Goal: Information Seeking & Learning: Learn about a topic

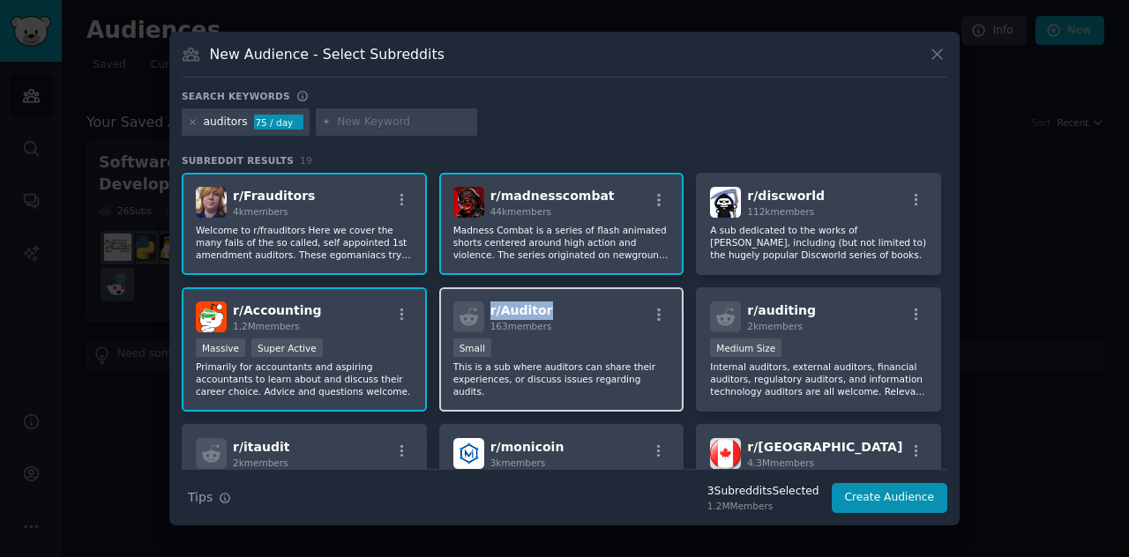
drag, startPoint x: 545, startPoint y: 309, endPoint x: 488, endPoint y: 313, distance: 57.4
click at [488, 313] on div "r/ Auditor 163 members" at bounding box center [561, 317] width 217 height 31
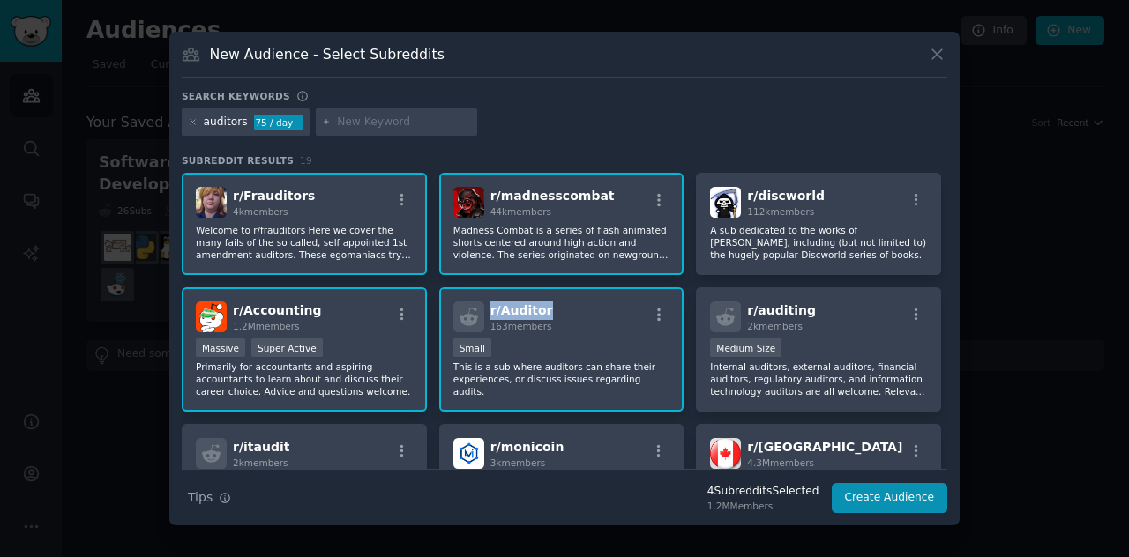
copy span "r/ Auditor"
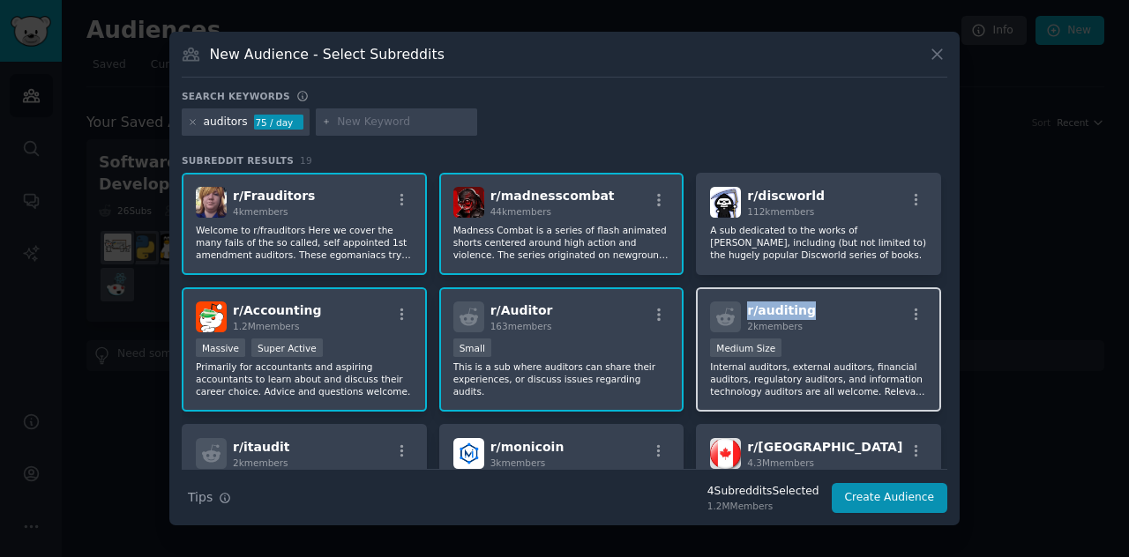
drag, startPoint x: 804, startPoint y: 311, endPoint x: 742, endPoint y: 313, distance: 61.7
click at [742, 313] on div "r/ auditing 2k members" at bounding box center [818, 317] width 217 height 31
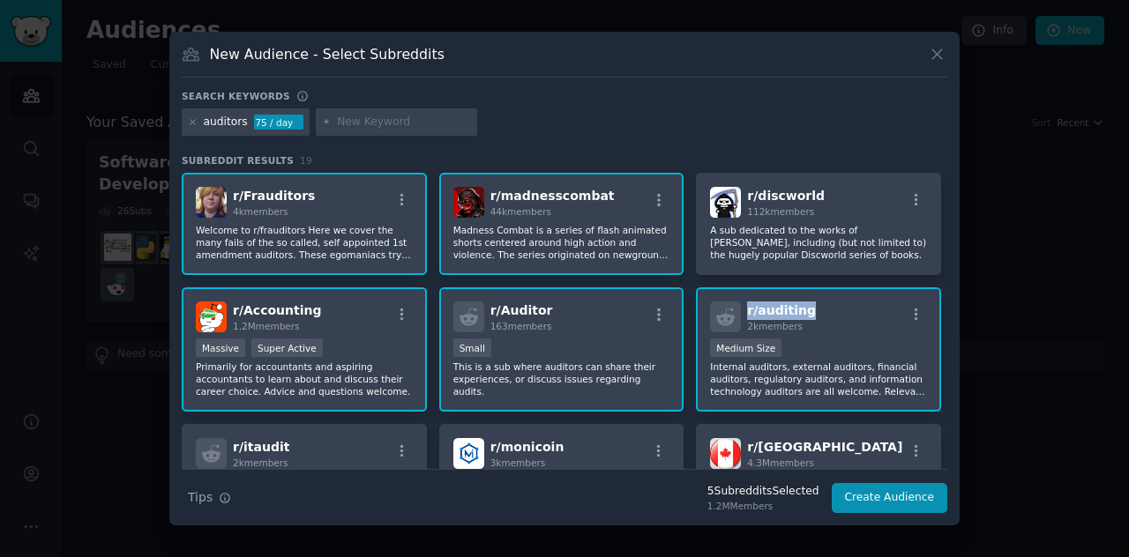
copy span "r/ auditing"
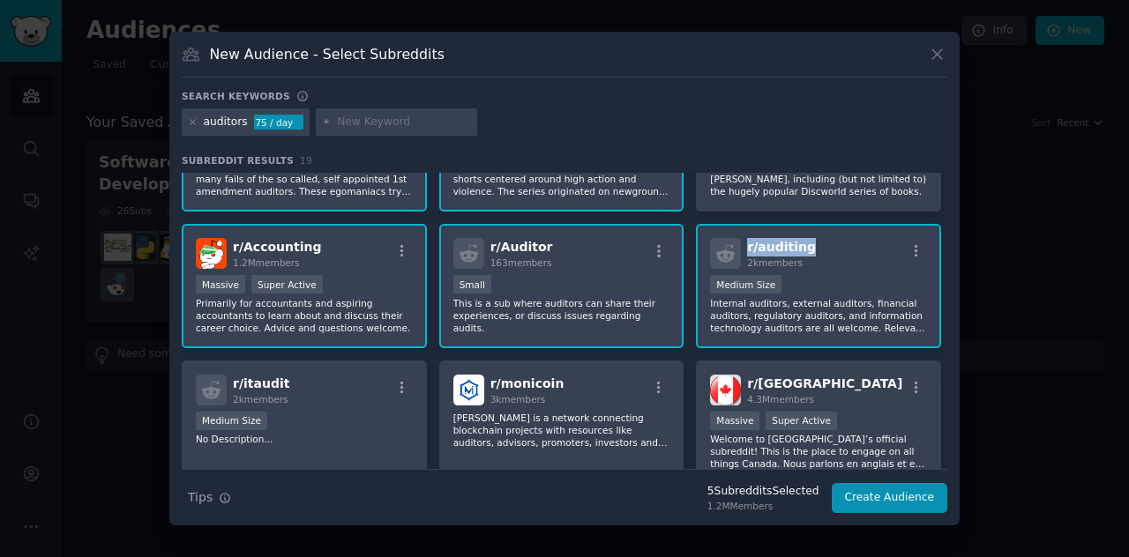
scroll to position [88, 0]
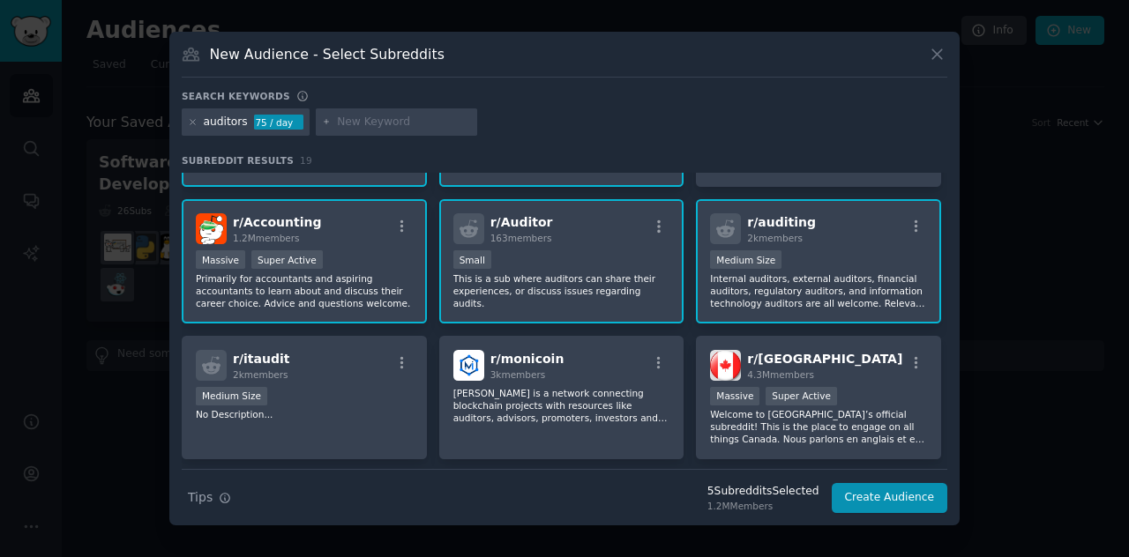
click at [856, 241] on div "r/ auditing 2k members" at bounding box center [818, 228] width 217 height 31
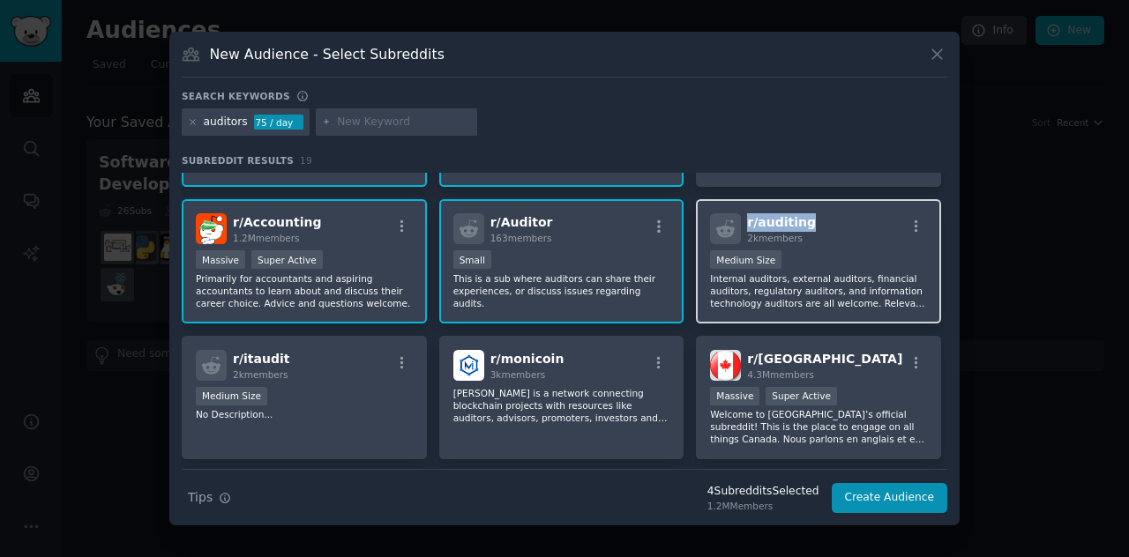
drag, startPoint x: 827, startPoint y: 225, endPoint x: 742, endPoint y: 224, distance: 84.7
click at [742, 224] on div "r/ auditing 2k members" at bounding box center [818, 228] width 217 height 31
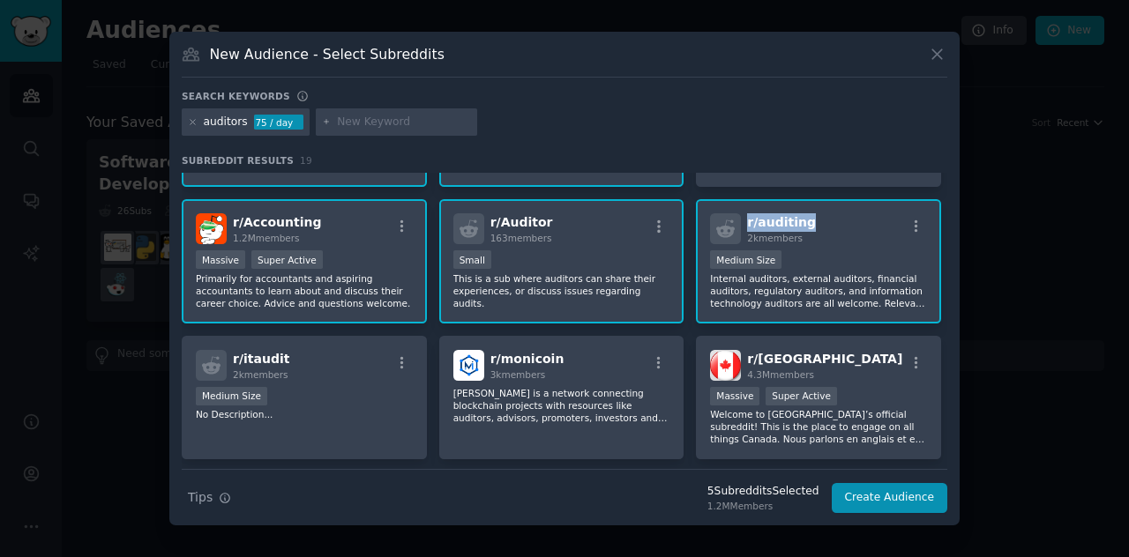
copy span "r/ auditing"
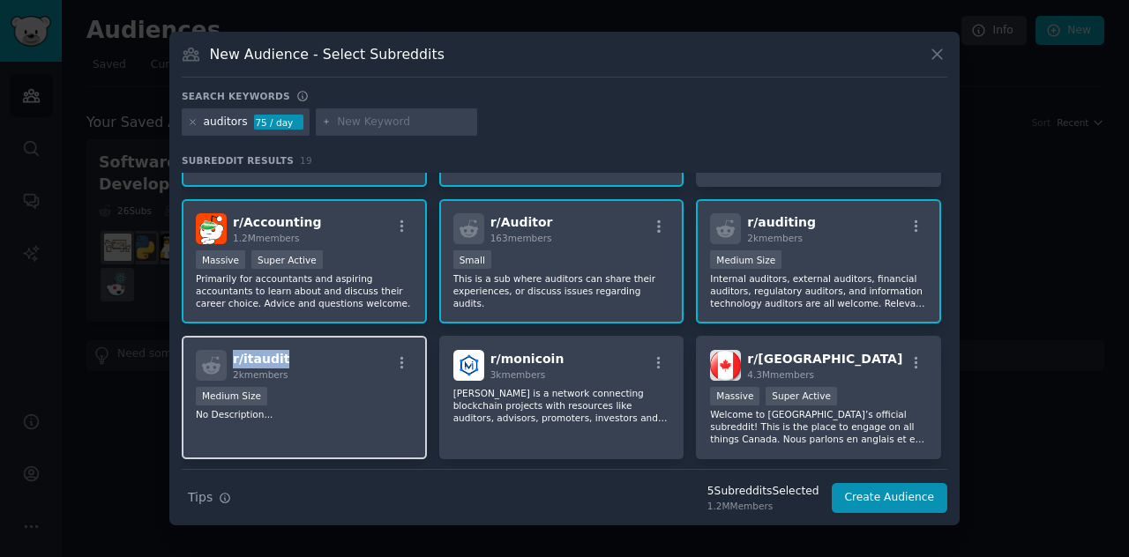
drag, startPoint x: 287, startPoint y: 360, endPoint x: 230, endPoint y: 362, distance: 57.4
click at [230, 362] on div "r/ itaudit 2k members" at bounding box center [304, 365] width 217 height 31
copy span "r/ itaudit"
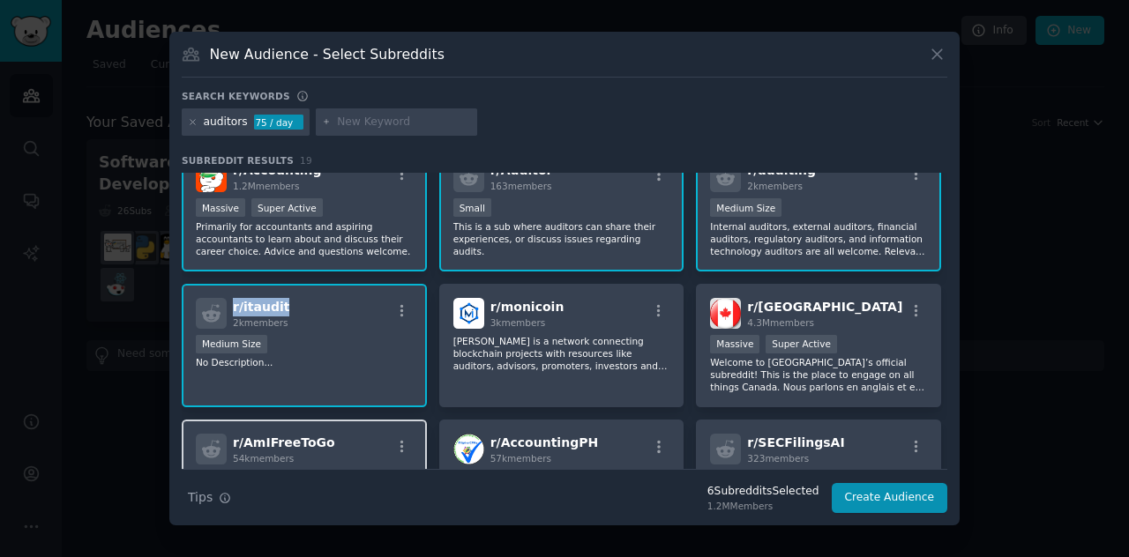
scroll to position [176, 0]
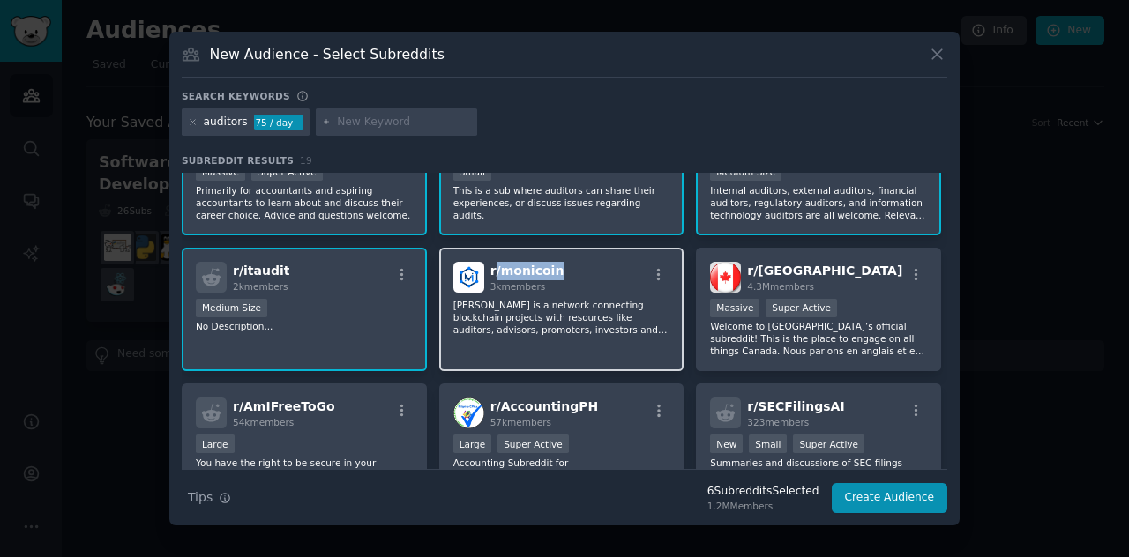
drag, startPoint x: 555, startPoint y: 271, endPoint x: 497, endPoint y: 300, distance: 65.1
click at [492, 270] on div "r/ monicoin 3k members" at bounding box center [561, 277] width 217 height 31
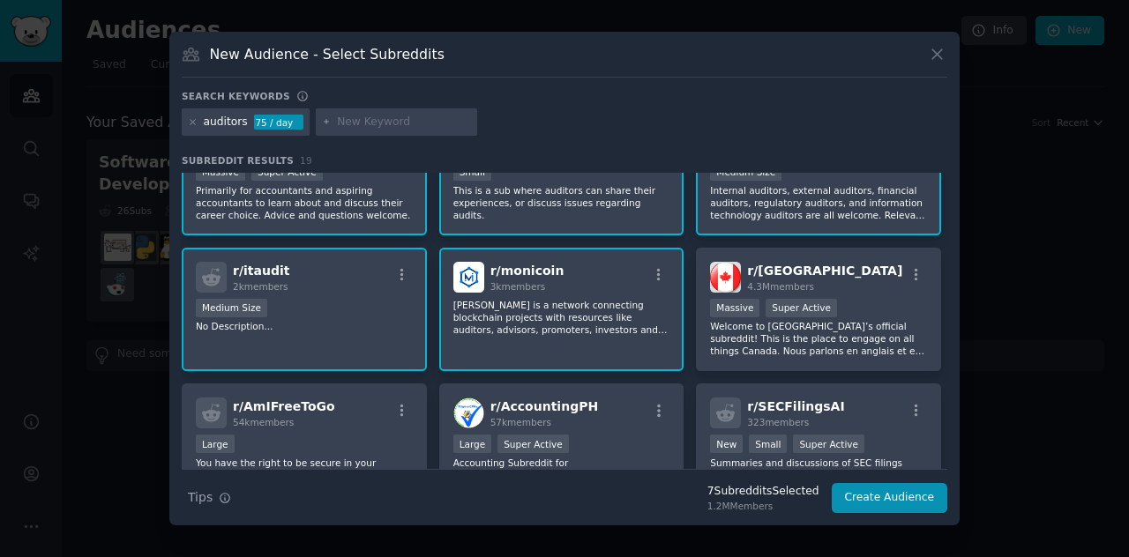
click at [606, 262] on div "r/ monicoin 3k members" at bounding box center [561, 277] width 217 height 31
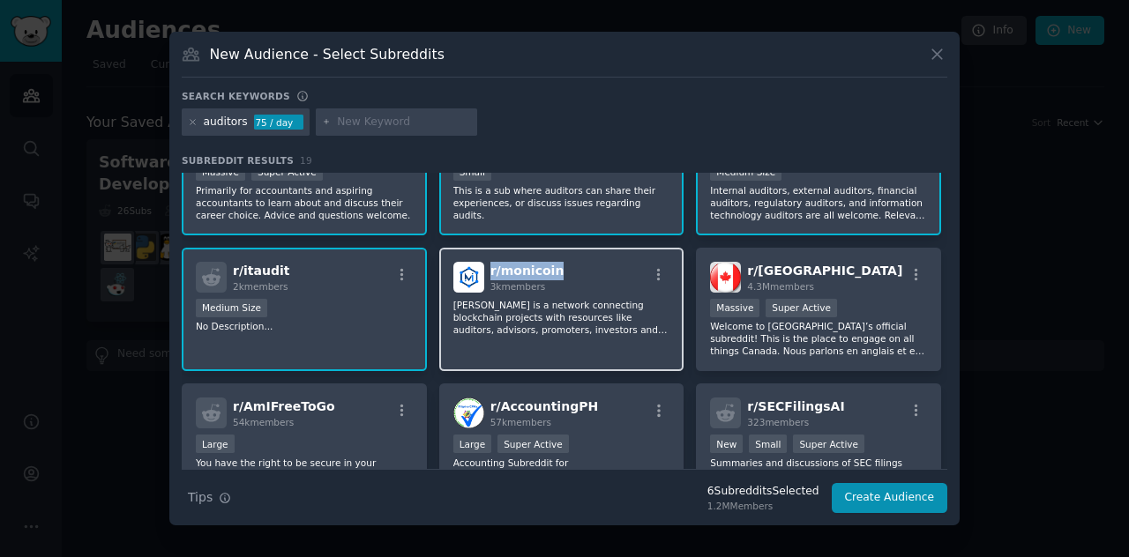
drag, startPoint x: 561, startPoint y: 272, endPoint x: 490, endPoint y: 272, distance: 70.5
click at [490, 272] on div "r/ monicoin 3k members" at bounding box center [561, 277] width 217 height 31
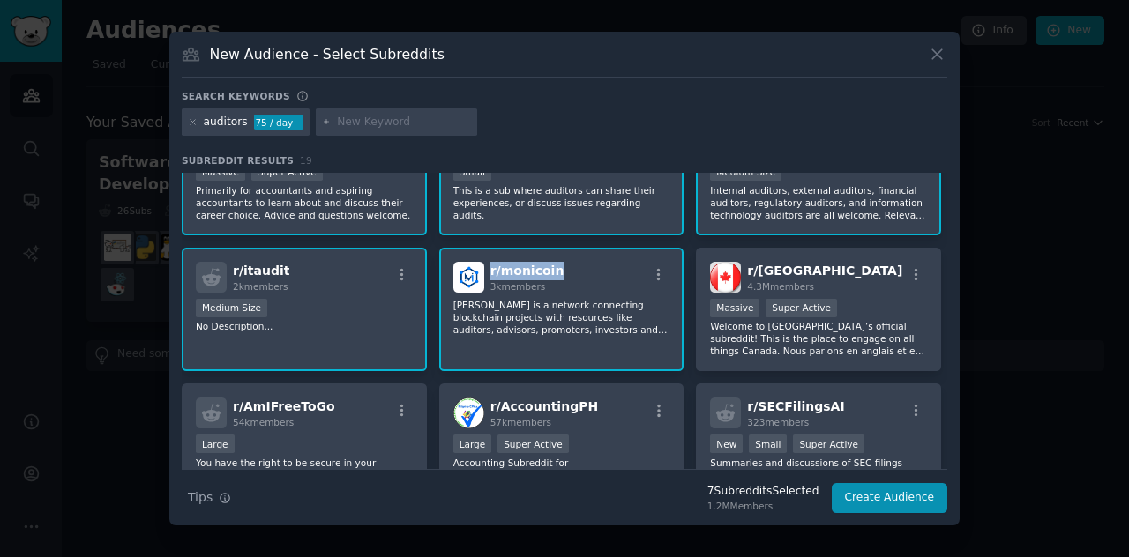
copy span "r/ monicoin"
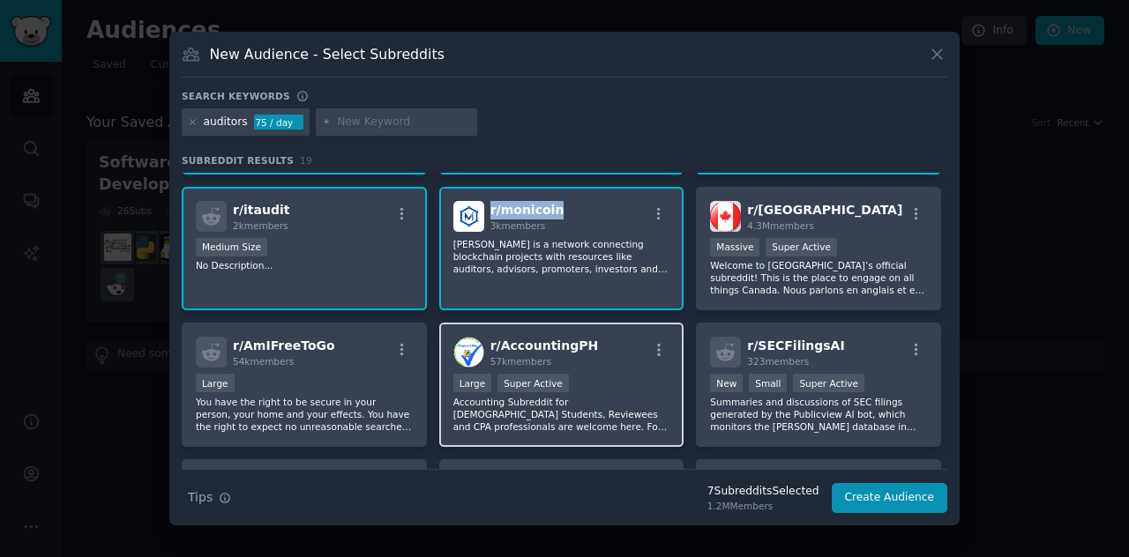
scroll to position [265, 0]
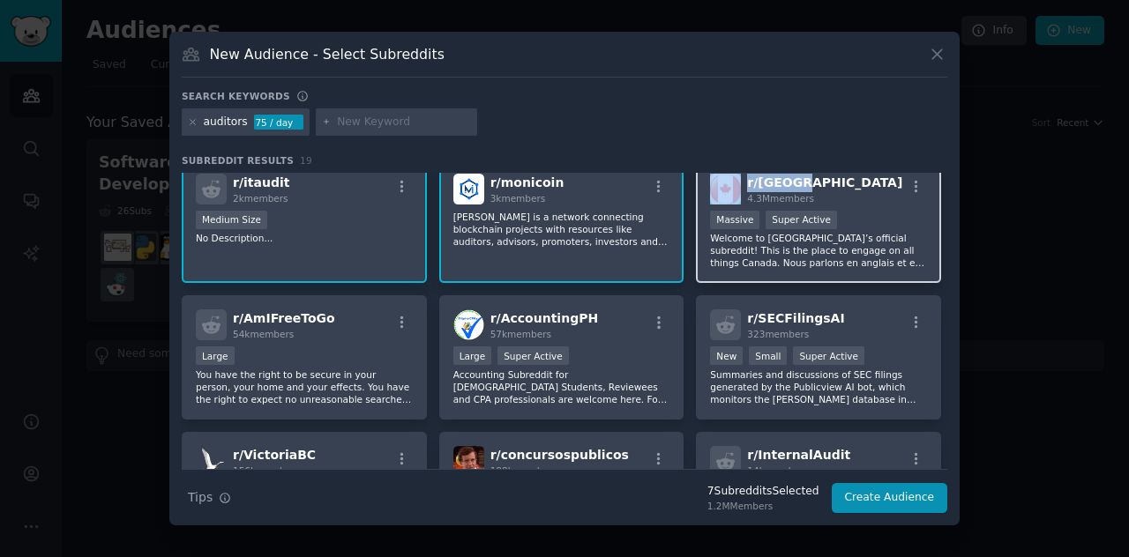
drag, startPoint x: 805, startPoint y: 190, endPoint x: 739, endPoint y: 185, distance: 66.3
click at [739, 185] on div "r/ canada 4.3M members" at bounding box center [818, 189] width 217 height 31
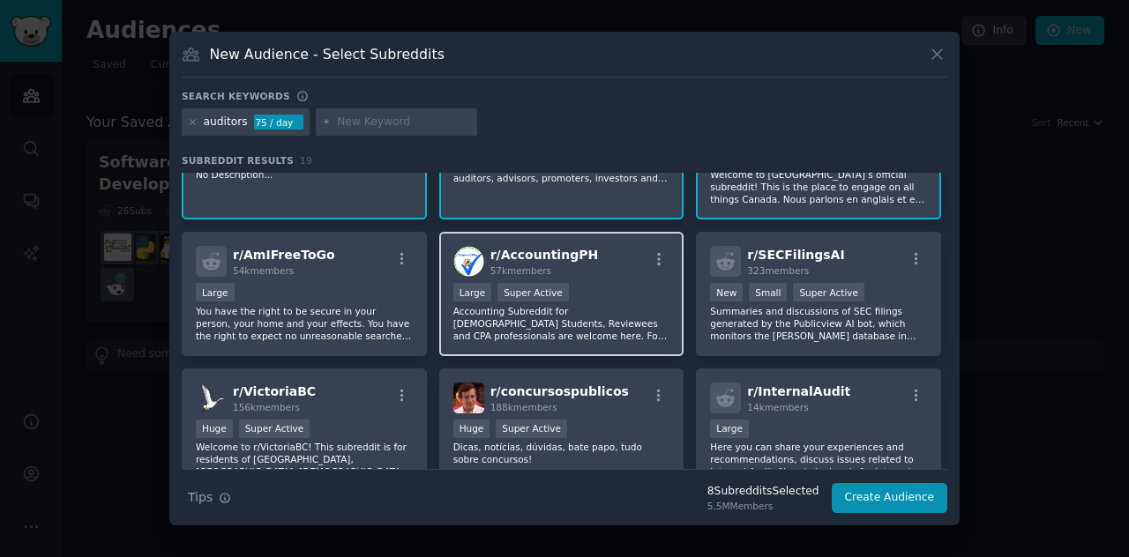
scroll to position [353, 0]
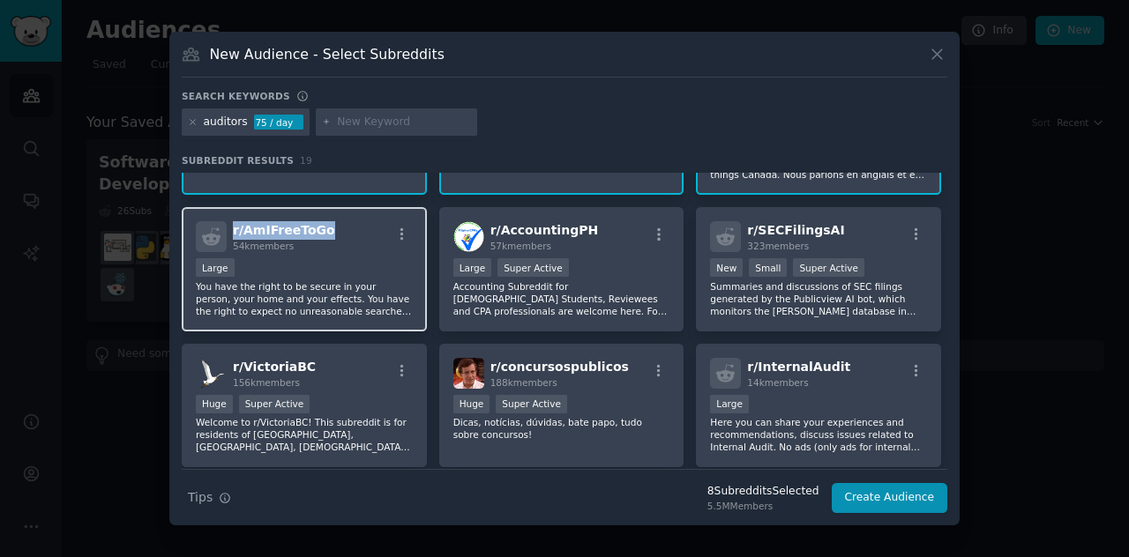
drag, startPoint x: 326, startPoint y: 232, endPoint x: 233, endPoint y: 233, distance: 93.5
click at [233, 233] on div "r/ AmIFreeToGo 54k members" at bounding box center [304, 236] width 217 height 31
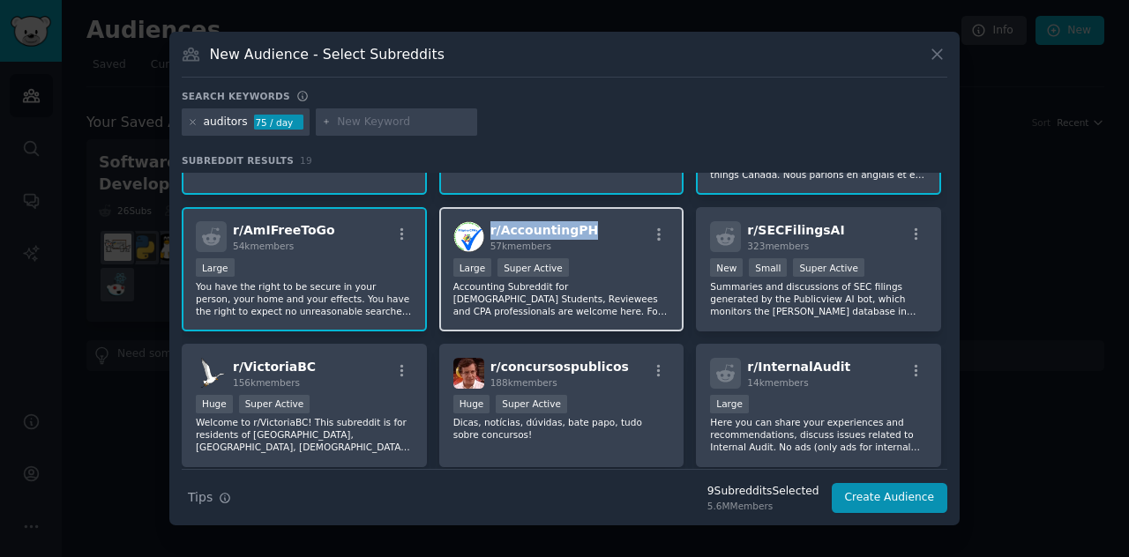
drag, startPoint x: 585, startPoint y: 228, endPoint x: 489, endPoint y: 228, distance: 95.2
click at [489, 228] on div "r/ AccountingPH 57k members" at bounding box center [561, 236] width 217 height 31
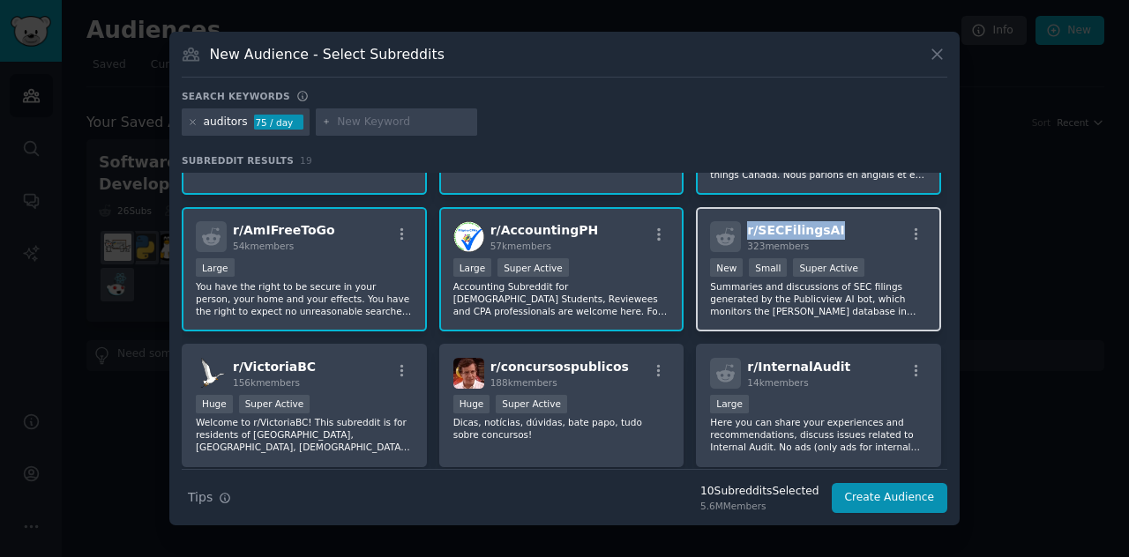
drag, startPoint x: 828, startPoint y: 236, endPoint x: 745, endPoint y: 236, distance: 82.9
click at [745, 236] on div "r/ SECFilingsAI 323 members" at bounding box center [818, 236] width 217 height 31
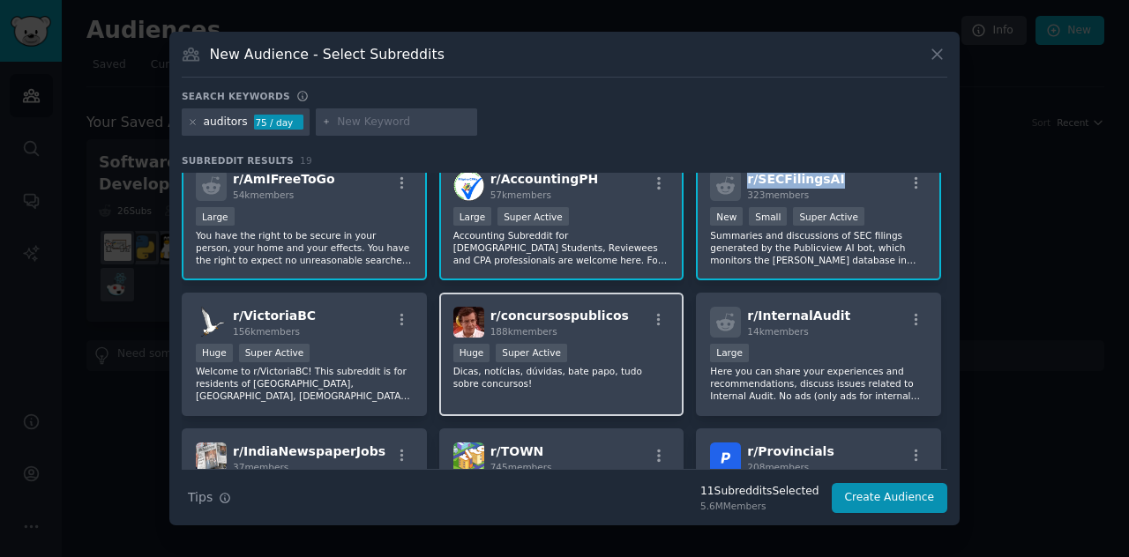
scroll to position [441, 0]
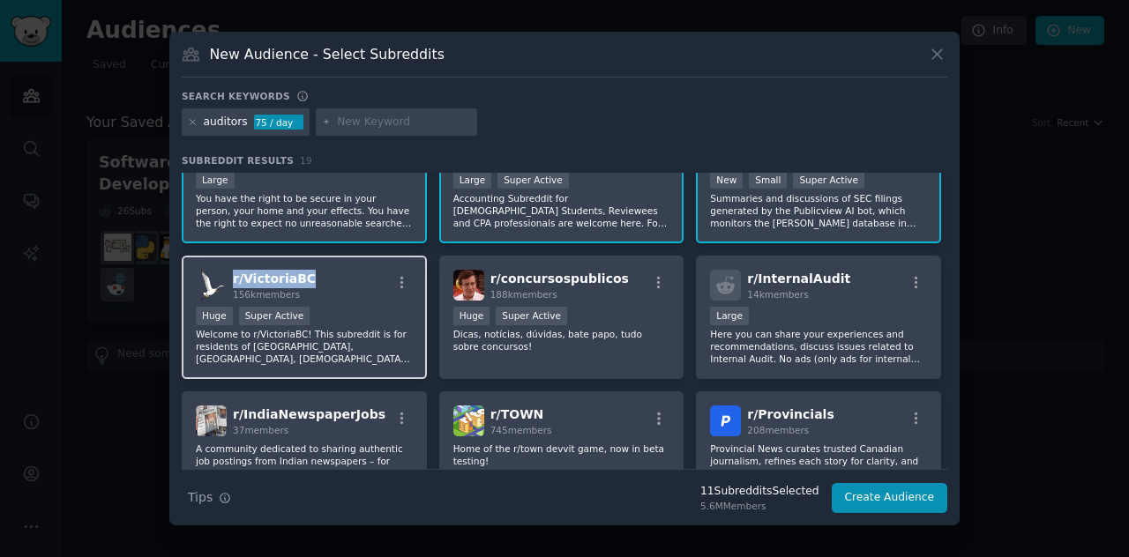
drag, startPoint x: 320, startPoint y: 280, endPoint x: 235, endPoint y: 280, distance: 85.5
click at [235, 280] on div "r/ VictoriaBC 156k members" at bounding box center [304, 285] width 217 height 31
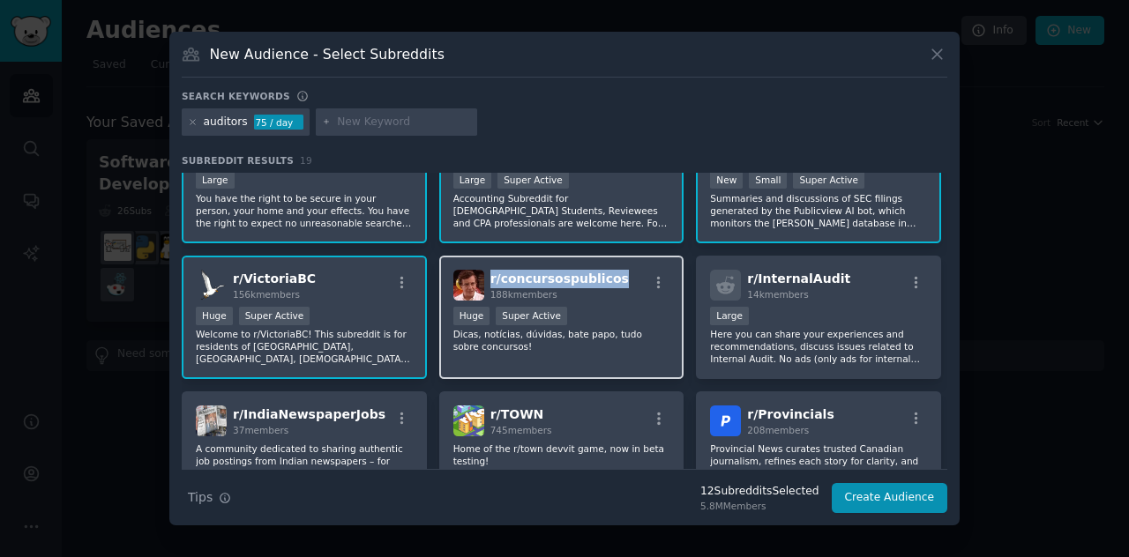
drag, startPoint x: 607, startPoint y: 281, endPoint x: 485, endPoint y: 281, distance: 121.7
click at [485, 281] on div "r/ concursospublicos 188k members" at bounding box center [561, 285] width 217 height 31
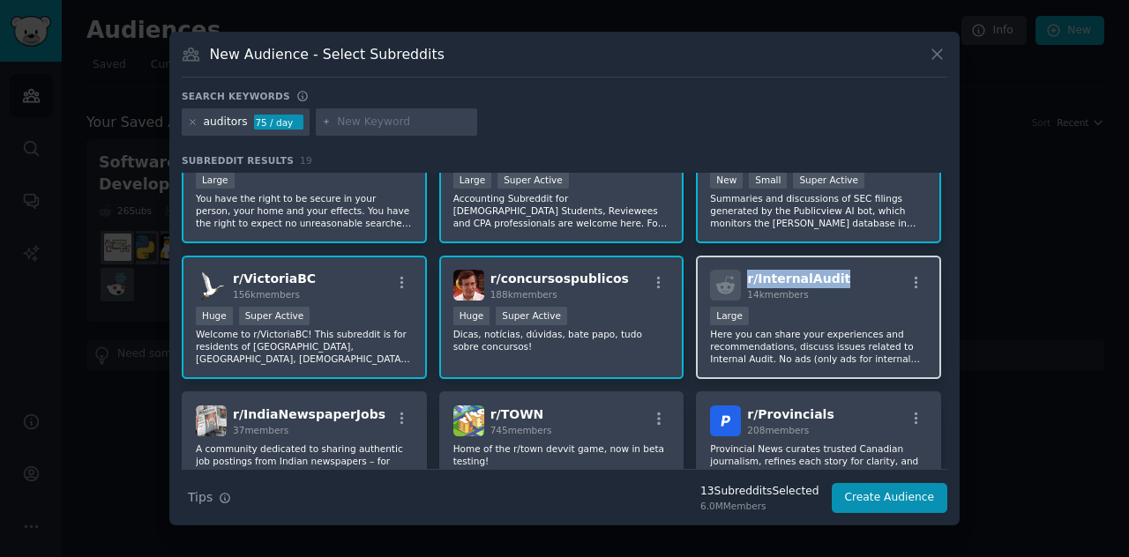
drag, startPoint x: 836, startPoint y: 276, endPoint x: 744, endPoint y: 283, distance: 92.0
click at [744, 283] on div "r/ InternalAudit 14k members" at bounding box center [818, 285] width 217 height 31
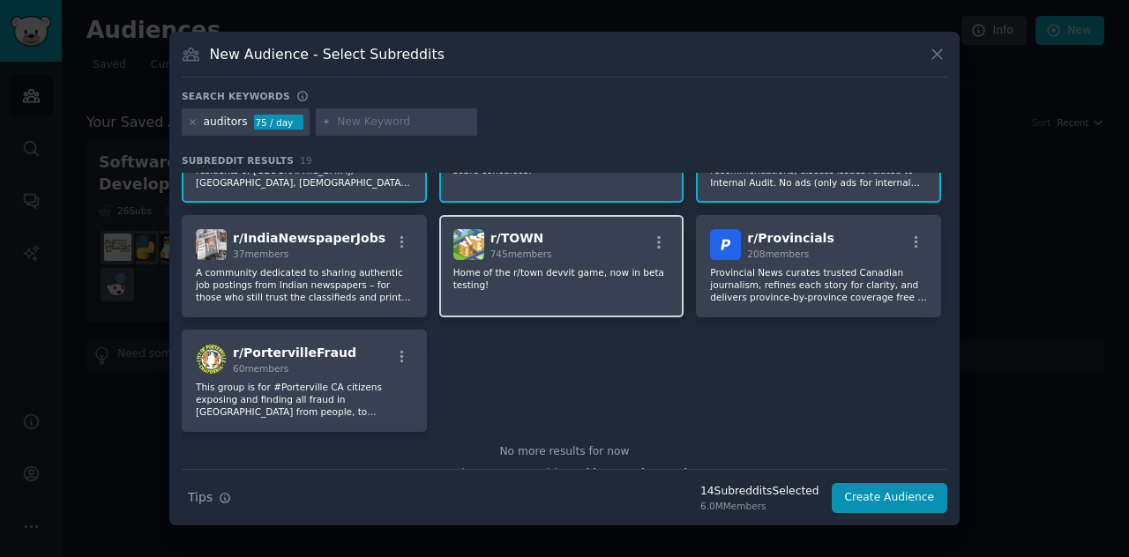
scroll to position [529, 0]
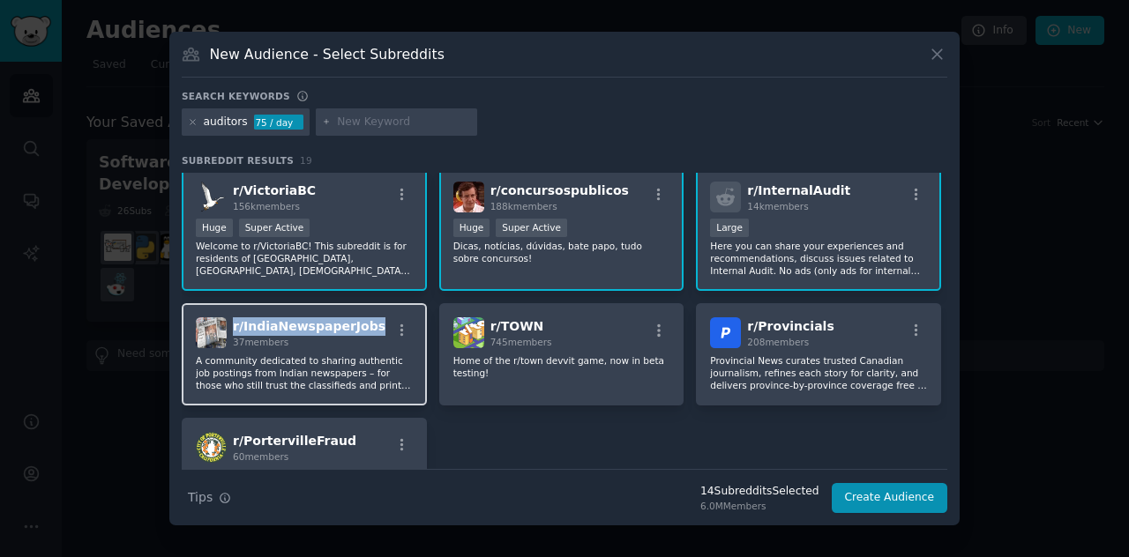
drag, startPoint x: 341, startPoint y: 332, endPoint x: 234, endPoint y: 333, distance: 107.6
click at [234, 333] on div "r/ IndiaNewspaperJobs 37 members" at bounding box center [304, 332] width 217 height 31
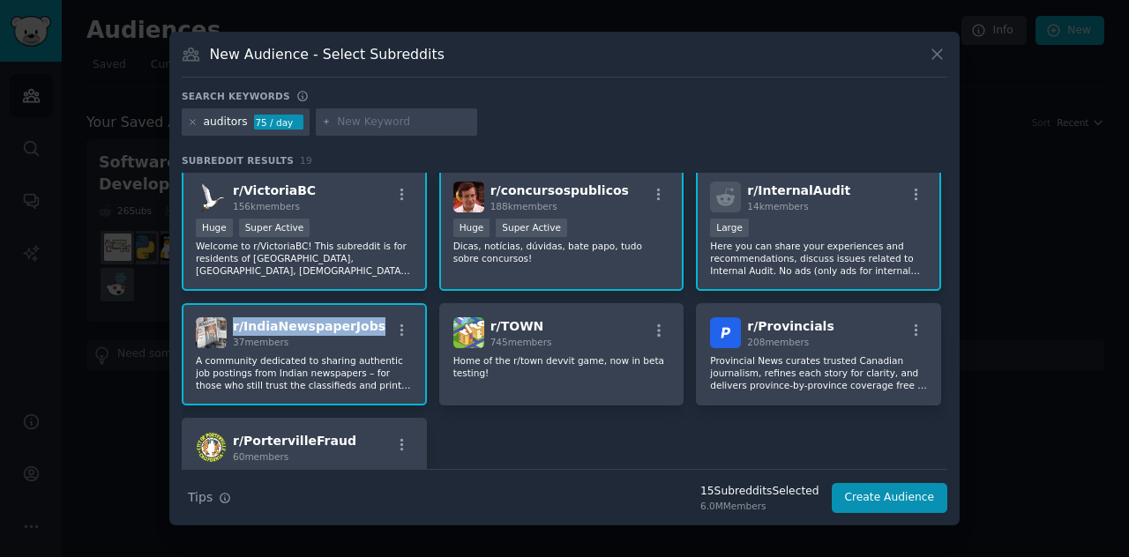
scroll to position [617, 0]
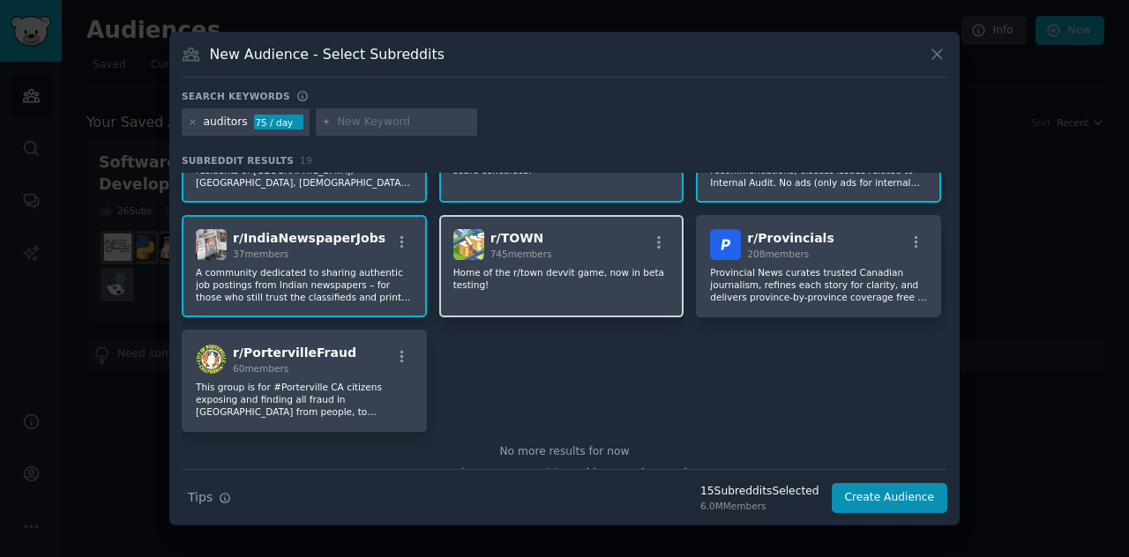
click at [542, 229] on div "r/ TOWN 745 members" at bounding box center [561, 244] width 217 height 31
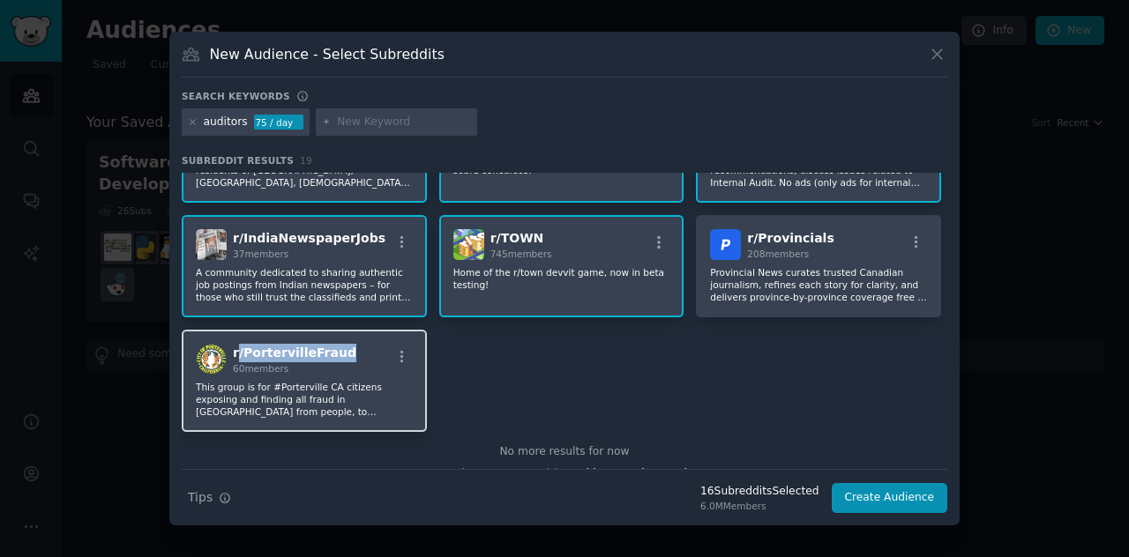
drag, startPoint x: 342, startPoint y: 352, endPoint x: 235, endPoint y: 355, distance: 106.7
click at [235, 355] on div "r/ PortervilleFraud 60 members" at bounding box center [304, 359] width 217 height 31
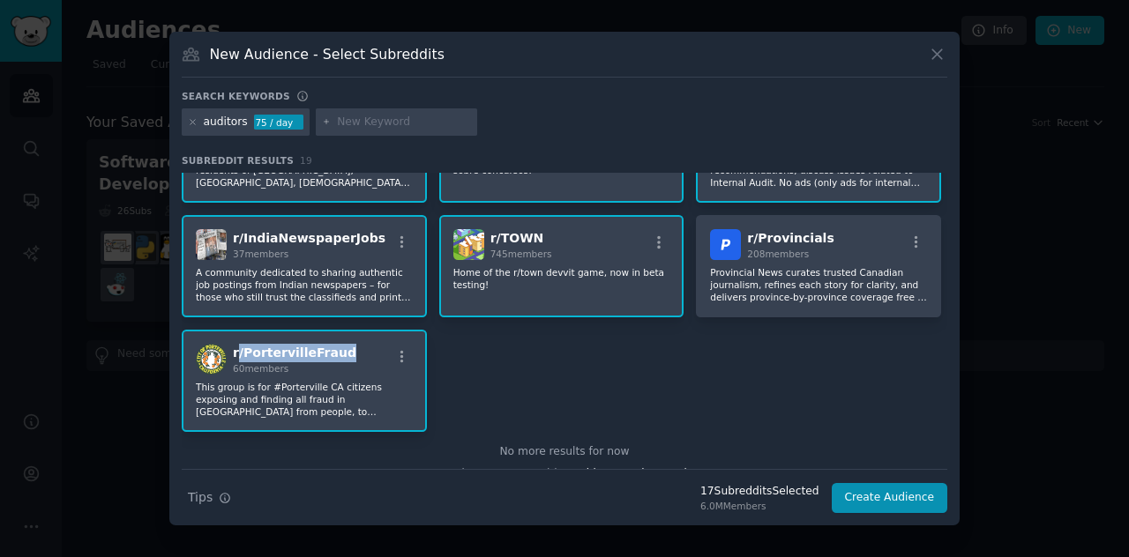
click at [354, 353] on div "r/ PortervilleFraud 60 members" at bounding box center [304, 359] width 217 height 31
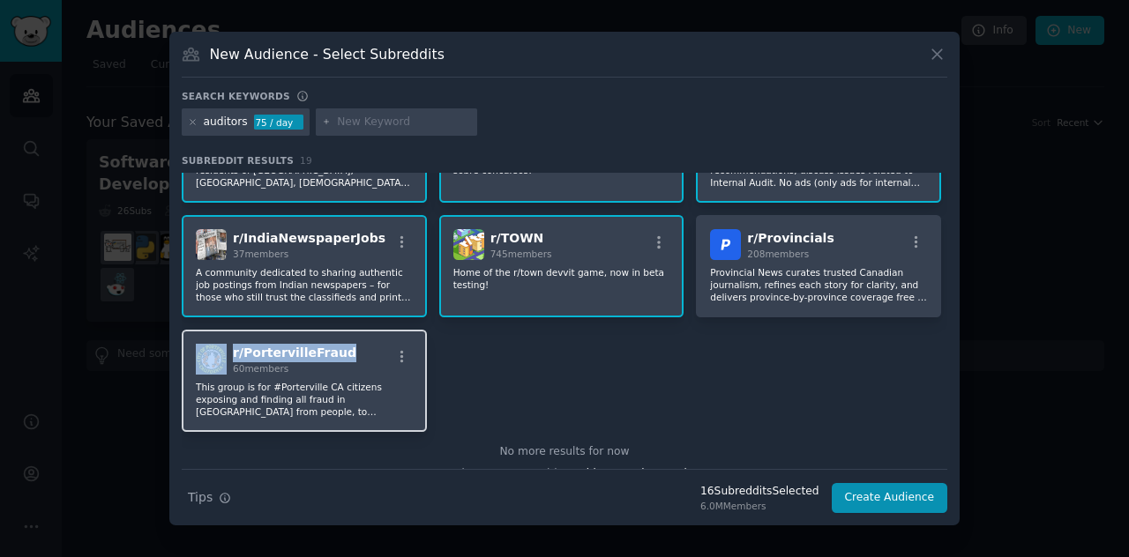
drag, startPoint x: 336, startPoint y: 354, endPoint x: 224, endPoint y: 354, distance: 112.0
click at [224, 354] on div "r/ PortervilleFraud 60 members" at bounding box center [304, 359] width 217 height 31
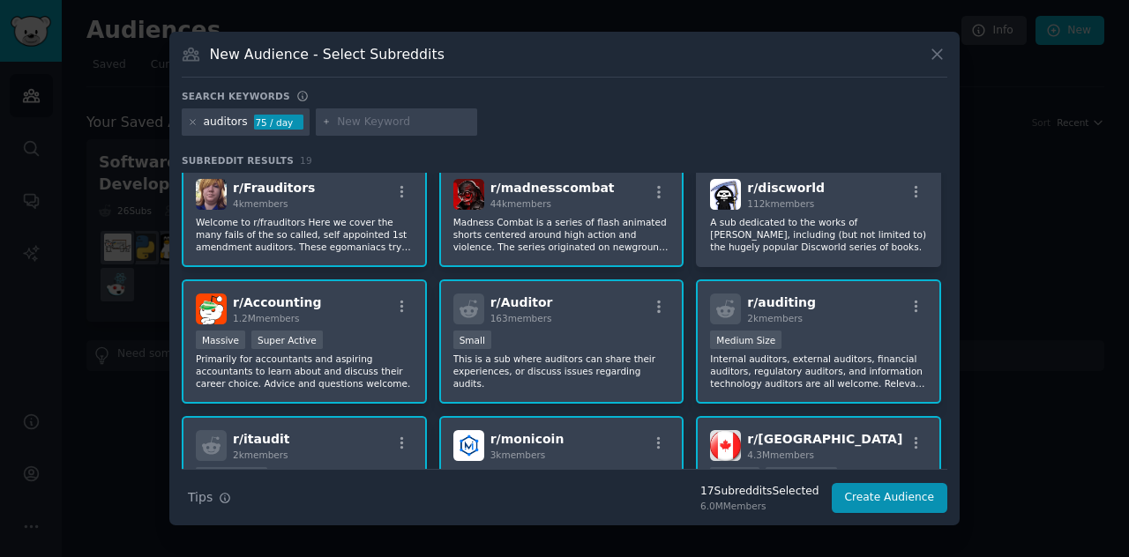
scroll to position [0, 0]
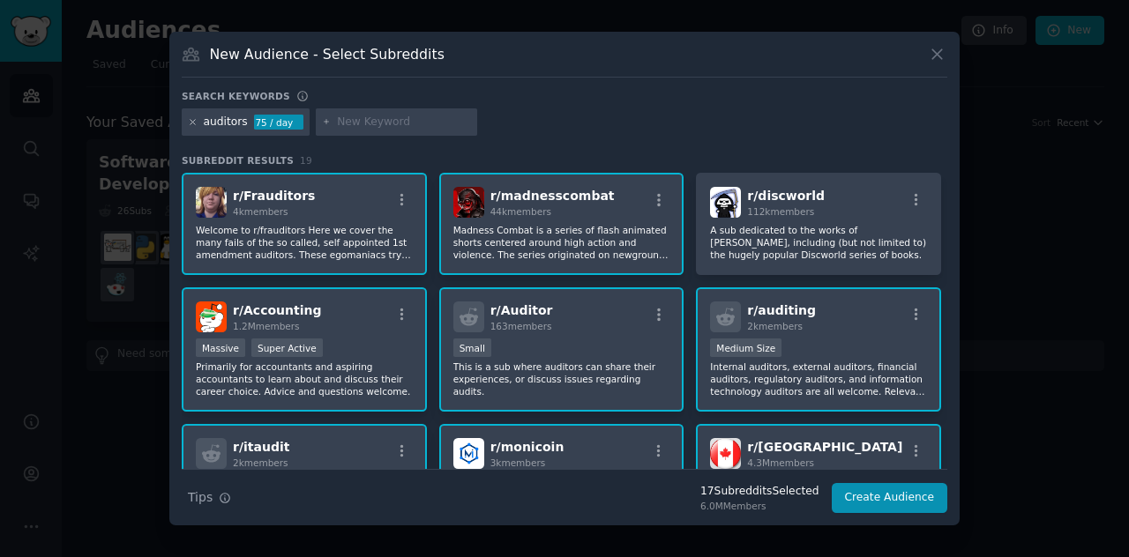
click at [192, 119] on icon at bounding box center [193, 122] width 10 height 10
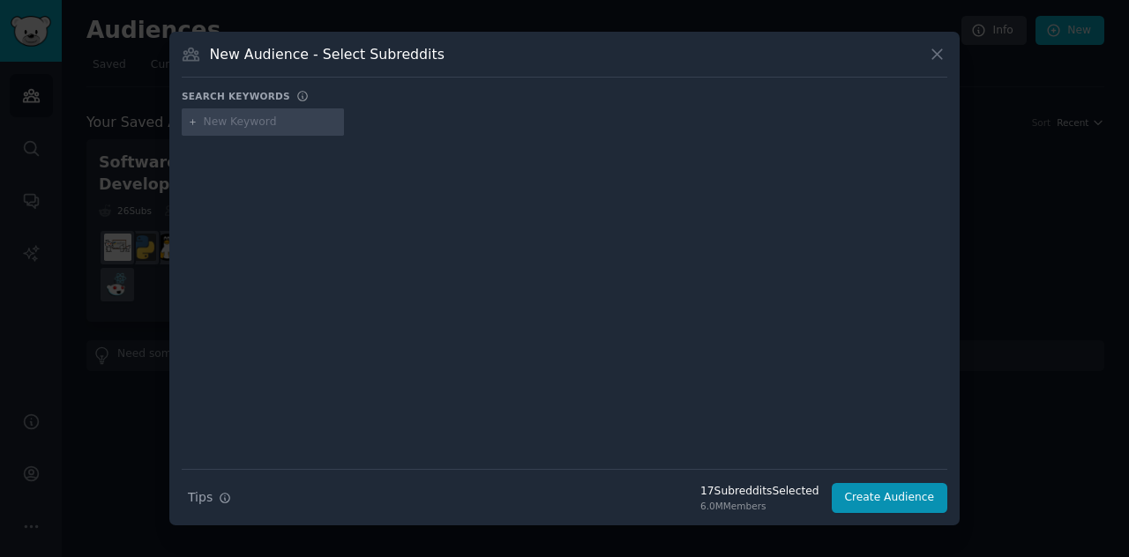
click at [223, 130] on div at bounding box center [263, 122] width 162 height 28
click at [227, 123] on input "text" at bounding box center [271, 123] width 134 height 16
type input "Finance"
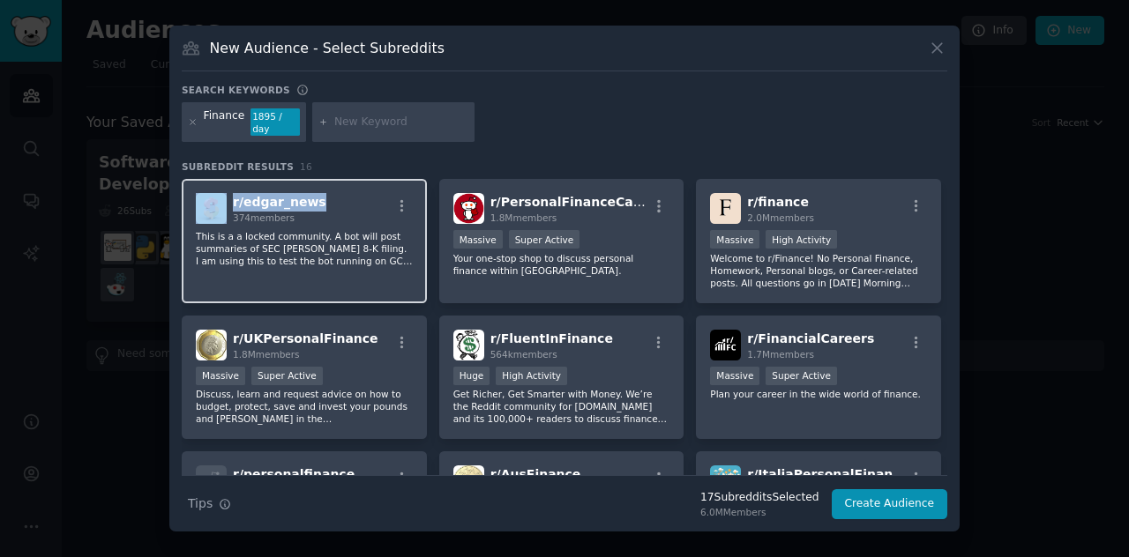
drag, startPoint x: 313, startPoint y: 199, endPoint x: 212, endPoint y: 199, distance: 101.4
click at [212, 199] on div "r/ edgar_news 374 members" at bounding box center [304, 208] width 217 height 31
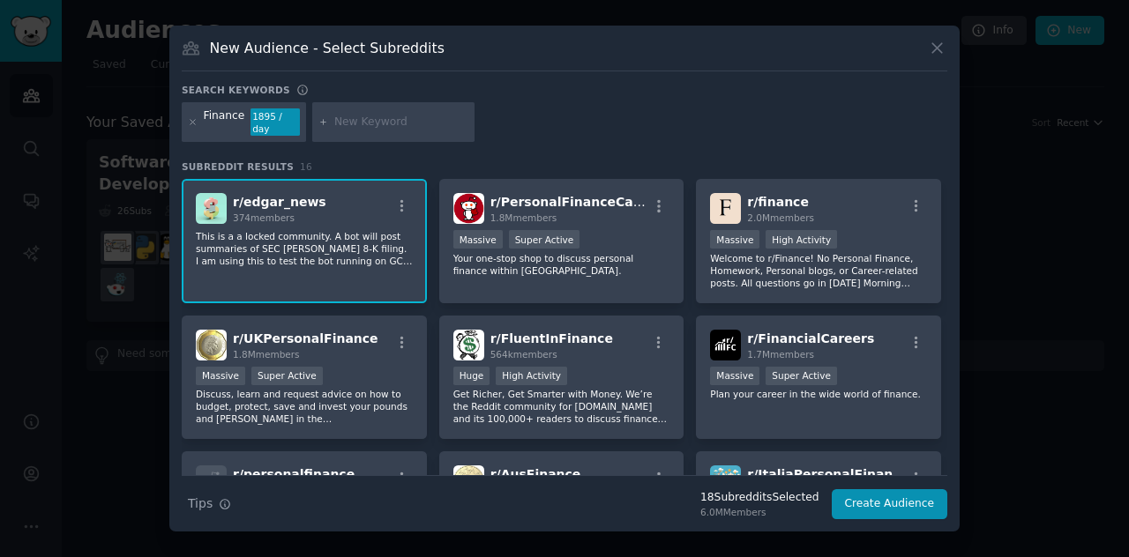
click at [552, 115] on div "Finance 1895 / day" at bounding box center [564, 125] width 765 height 47
drag, startPoint x: 313, startPoint y: 198, endPoint x: 233, endPoint y: 204, distance: 80.5
click at [233, 204] on div "r/ edgar_news 374 members" at bounding box center [304, 208] width 217 height 31
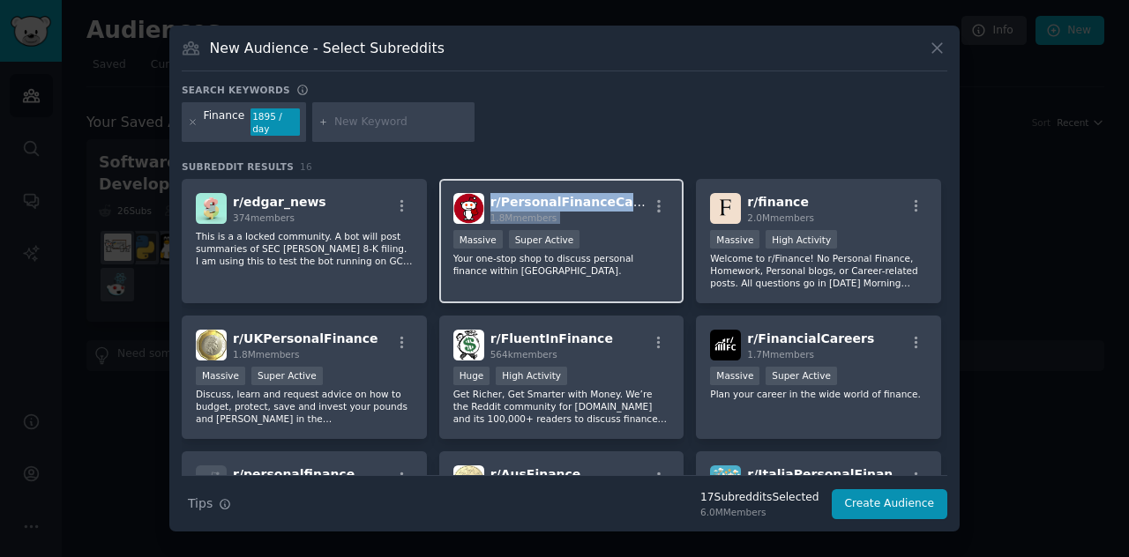
drag, startPoint x: 633, startPoint y: 198, endPoint x: 488, endPoint y: 204, distance: 144.7
click at [488, 204] on div "r/ PersonalFinanceCanada 1.8M members" at bounding box center [561, 208] width 217 height 31
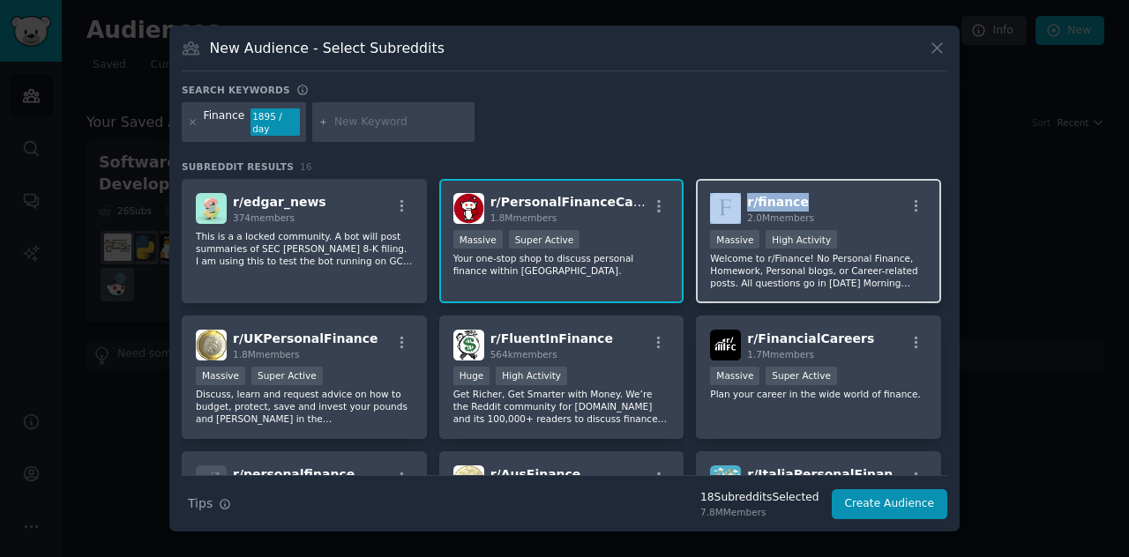
drag, startPoint x: 799, startPoint y: 193, endPoint x: 734, endPoint y: 196, distance: 65.3
click at [734, 196] on div "r/ finance 2.0M members" at bounding box center [818, 208] width 217 height 31
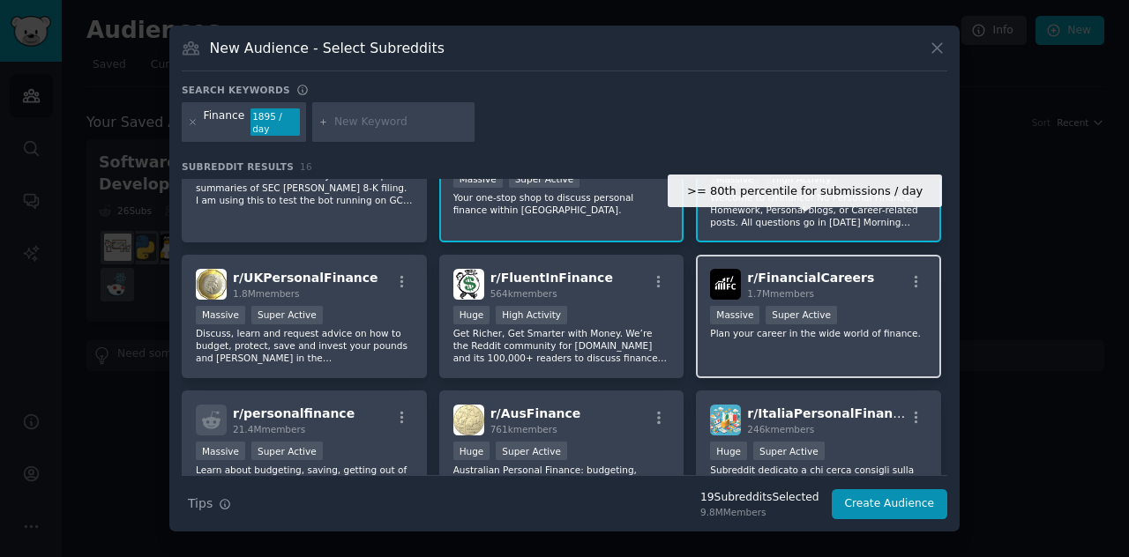
scroll to position [88, 0]
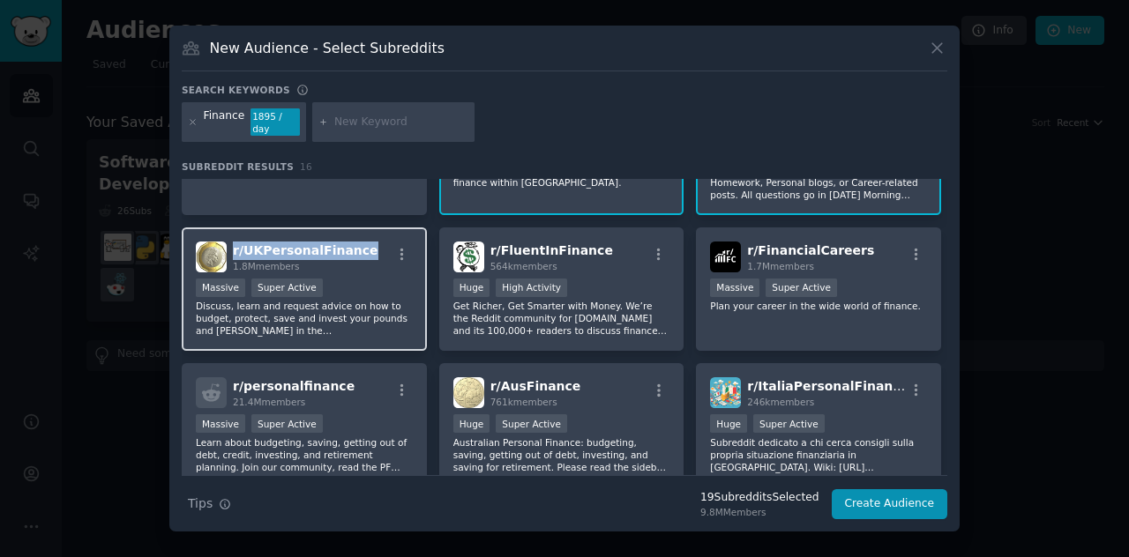
drag, startPoint x: 354, startPoint y: 248, endPoint x: 231, endPoint y: 250, distance: 123.5
click at [231, 250] on div "r/ UKPersonalFinance 1.8M members" at bounding box center [304, 257] width 217 height 31
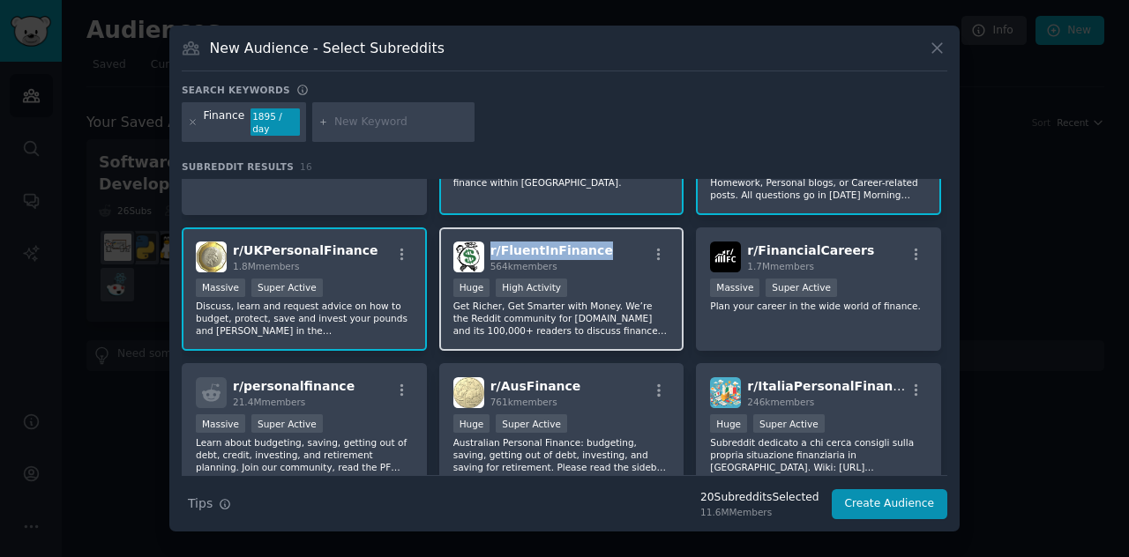
drag, startPoint x: 594, startPoint y: 240, endPoint x: 485, endPoint y: 243, distance: 109.4
click at [485, 243] on div "r/ FluentInFinance 564k members" at bounding box center [561, 257] width 217 height 31
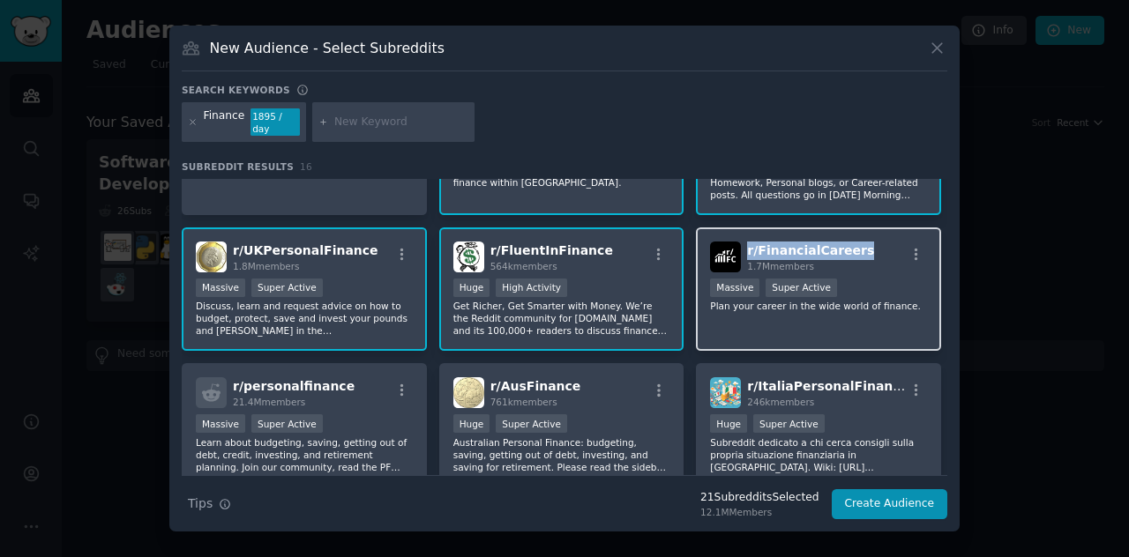
drag, startPoint x: 854, startPoint y: 250, endPoint x: 742, endPoint y: 250, distance: 111.1
click at [742, 250] on div "r/ FinancialCareers 1.7M members" at bounding box center [818, 257] width 217 height 31
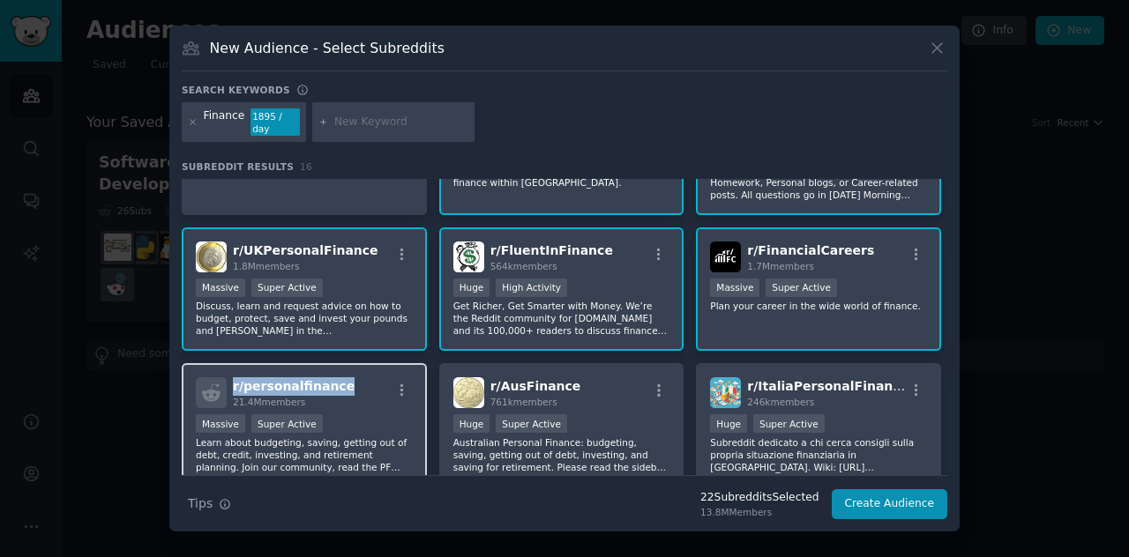
drag, startPoint x: 343, startPoint y: 382, endPoint x: 229, endPoint y: 384, distance: 113.8
click at [229, 384] on div "r/ personalfinance 21.4M members" at bounding box center [304, 392] width 217 height 31
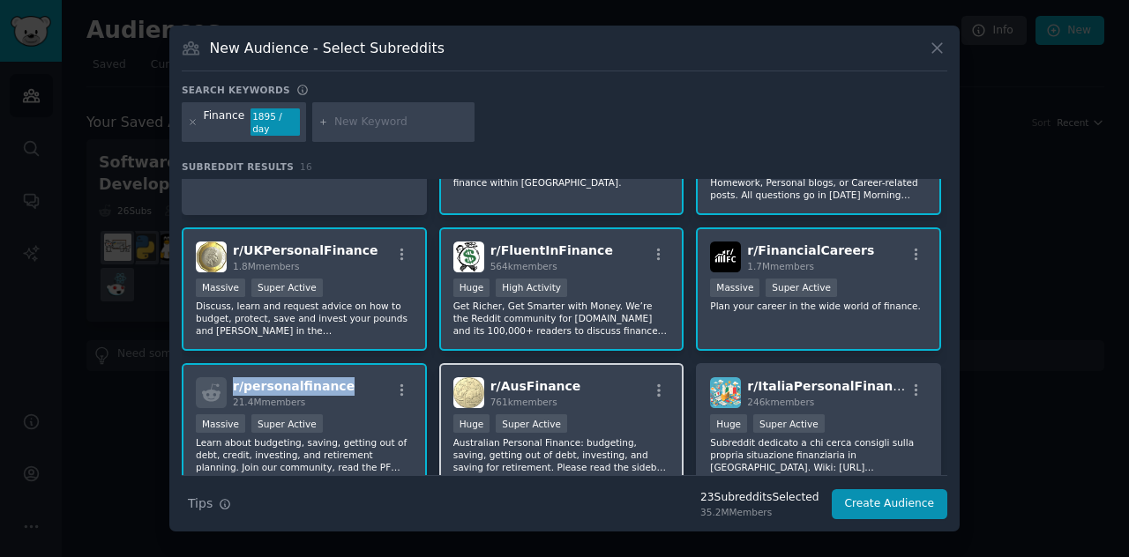
scroll to position [176, 0]
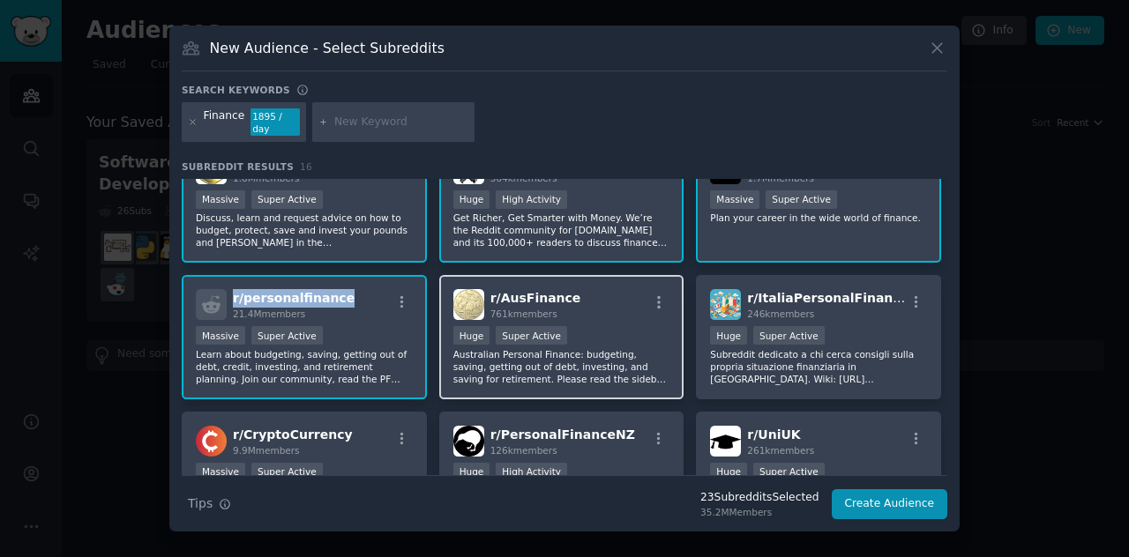
drag, startPoint x: 570, startPoint y: 302, endPoint x: 492, endPoint y: 301, distance: 77.6
click at [492, 301] on div "r/ AusFinance 761k members" at bounding box center [561, 304] width 217 height 31
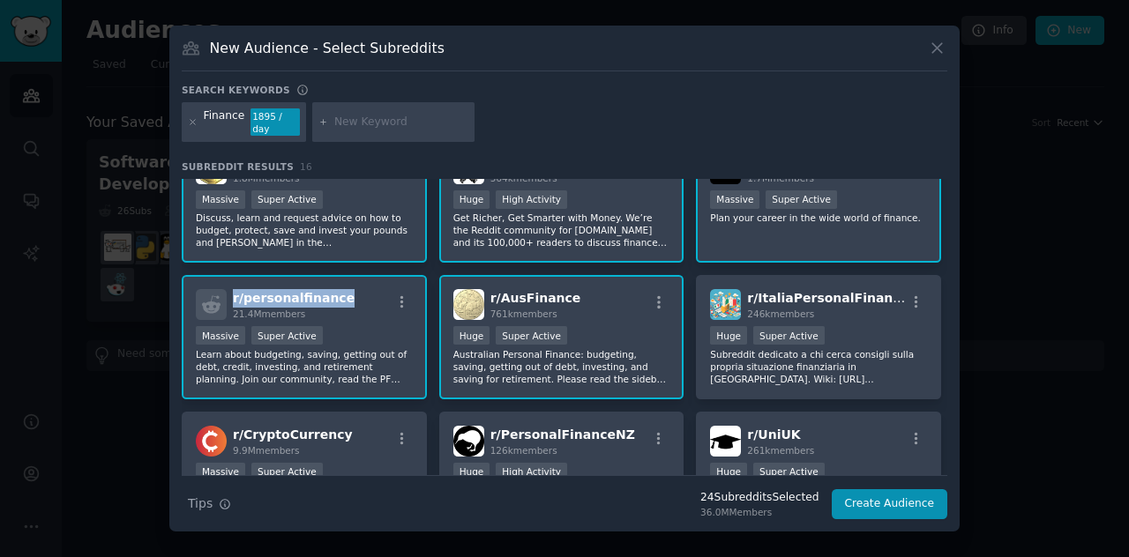
scroll to position [265, 0]
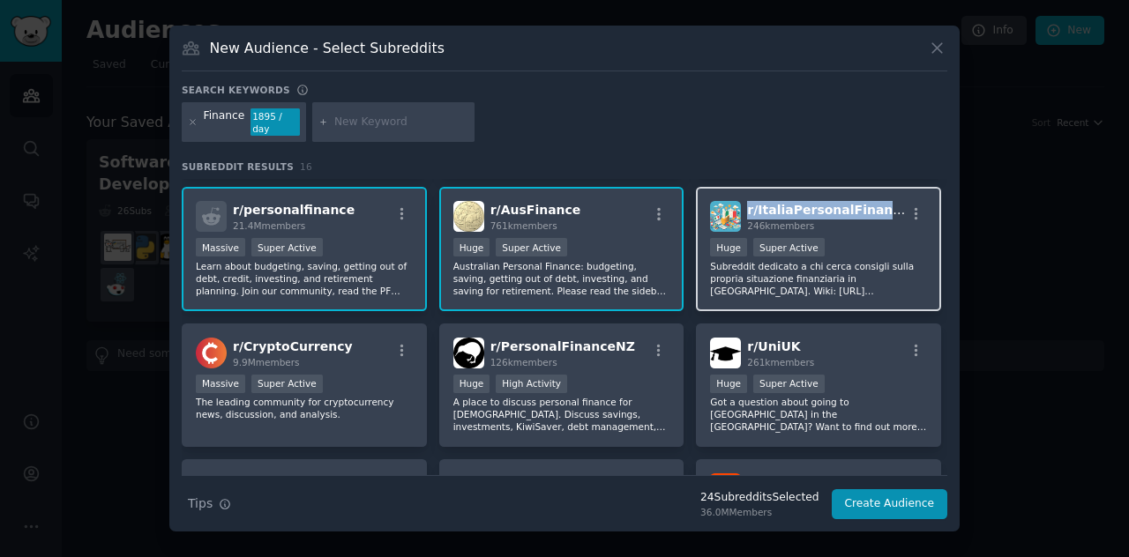
drag, startPoint x: 883, startPoint y: 205, endPoint x: 746, endPoint y: 208, distance: 137.6
click at [746, 208] on div "r/ ItaliaPersonalFinance 246k members" at bounding box center [818, 216] width 217 height 31
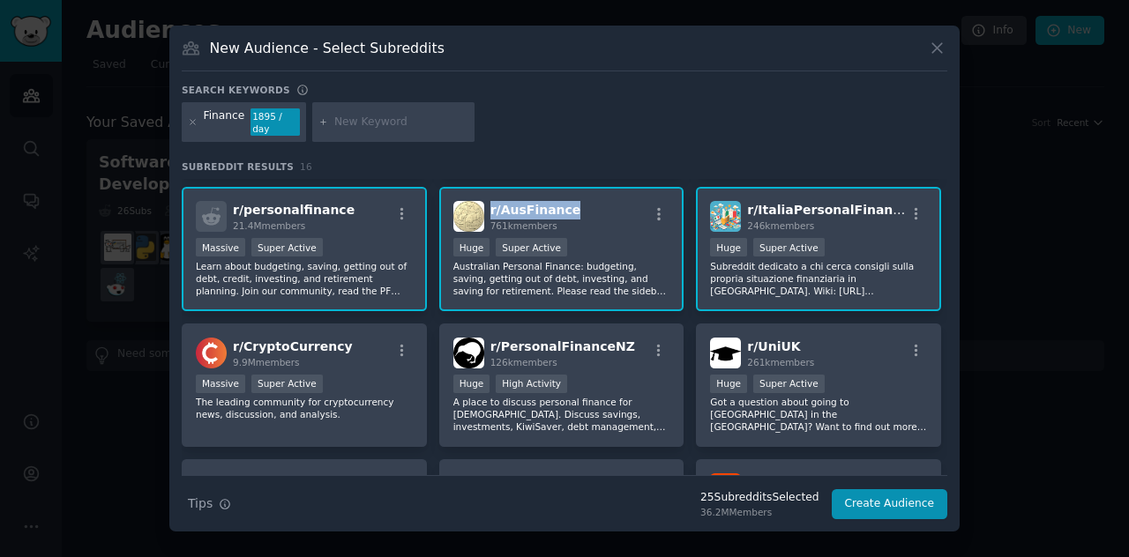
drag, startPoint x: 582, startPoint y: 202, endPoint x: 489, endPoint y: 200, distance: 92.6
click at [489, 201] on div "r/ AusFinance 761k members" at bounding box center [561, 216] width 217 height 31
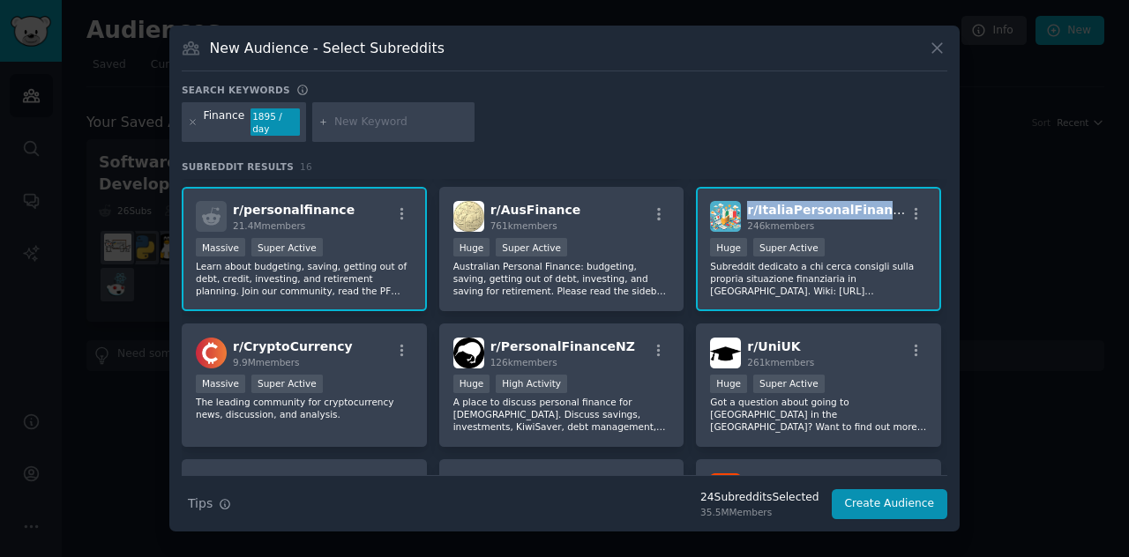
drag, startPoint x: 878, startPoint y: 205, endPoint x: 742, endPoint y: 204, distance: 135.8
click at [742, 204] on div "r/ ItaliaPersonalFinance 246k members" at bounding box center [818, 216] width 217 height 31
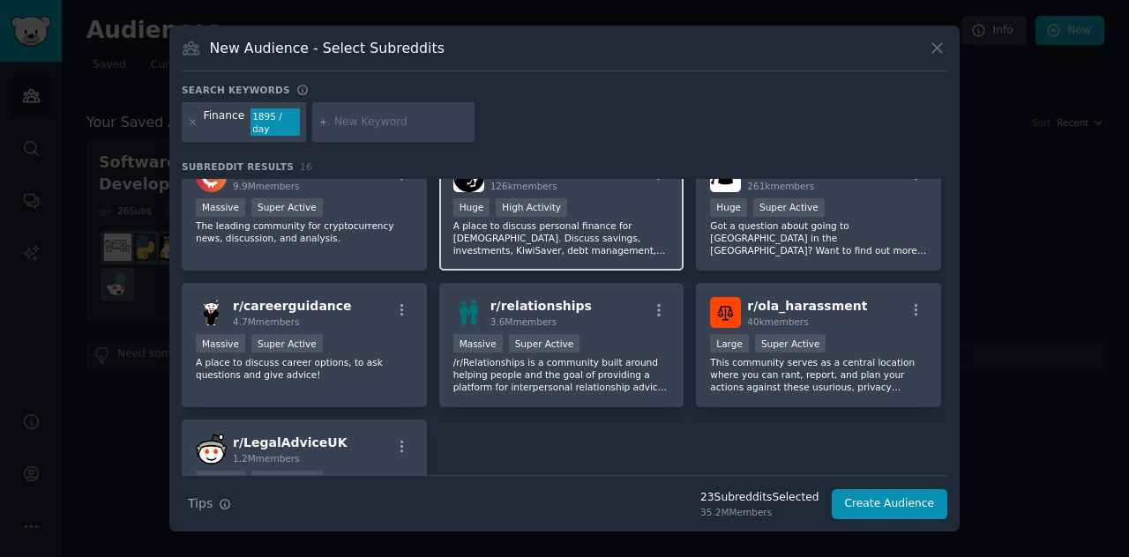
scroll to position [353, 0]
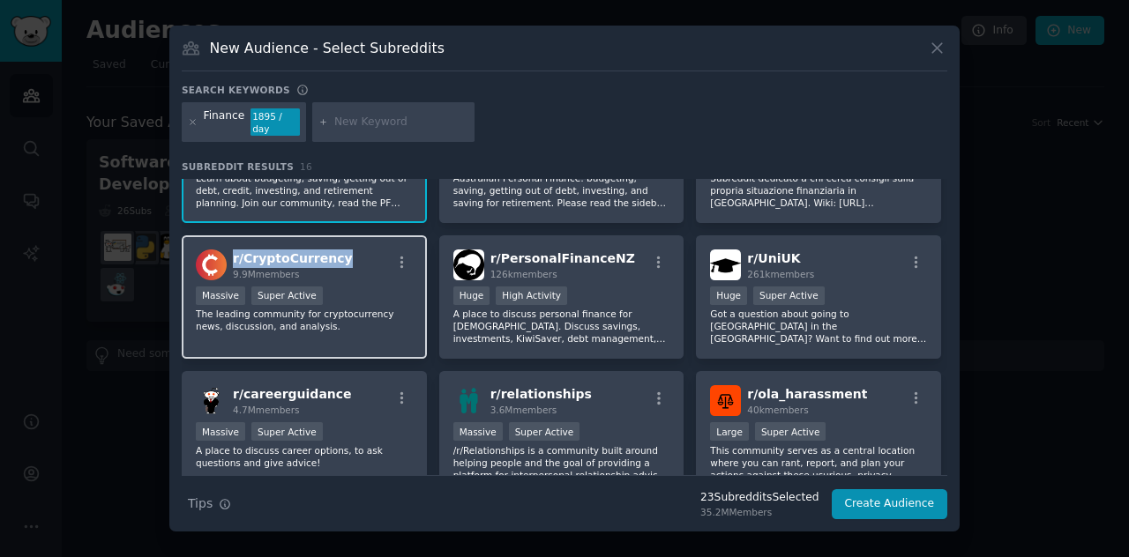
drag, startPoint x: 340, startPoint y: 255, endPoint x: 233, endPoint y: 255, distance: 107.6
click at [233, 255] on div "r/ CryptoCurrency 9.9M members" at bounding box center [304, 265] width 217 height 31
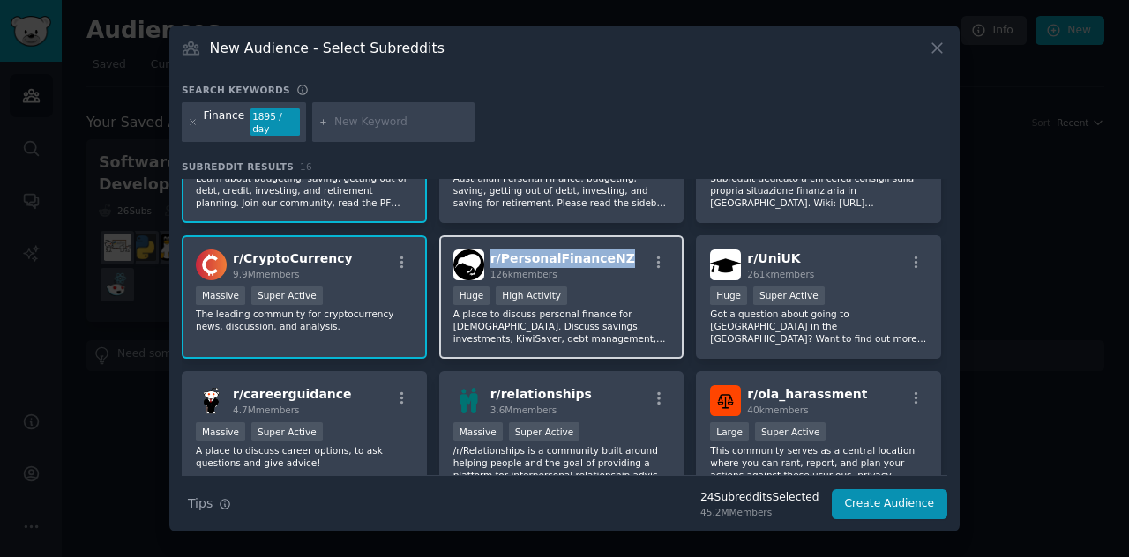
drag, startPoint x: 621, startPoint y: 251, endPoint x: 488, endPoint y: 254, distance: 133.2
click at [488, 254] on div "r/ PersonalFinanceNZ 126k members" at bounding box center [561, 265] width 217 height 31
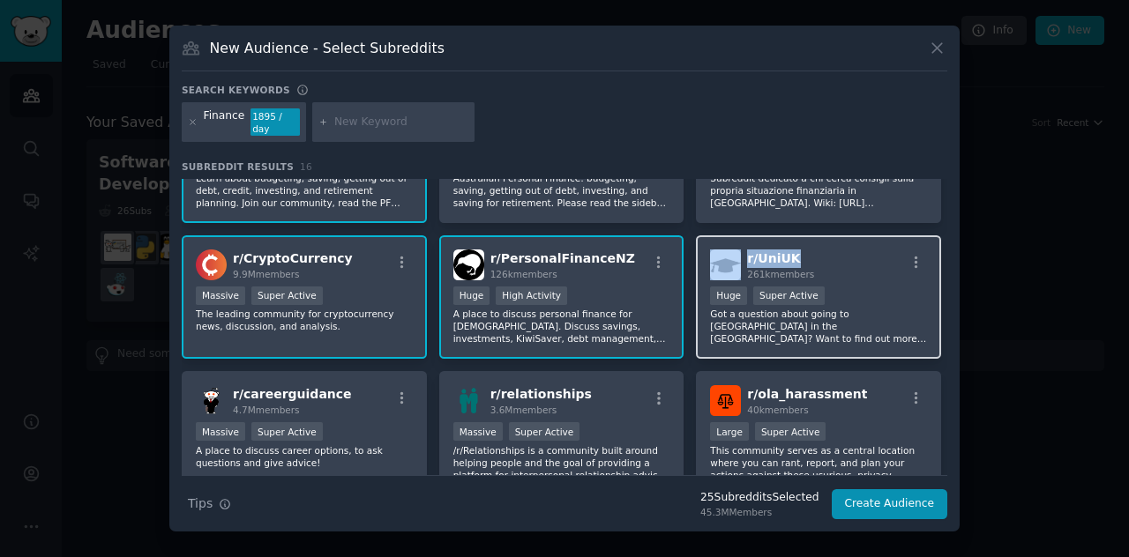
drag, startPoint x: 804, startPoint y: 248, endPoint x: 741, endPoint y: 255, distance: 63.9
click at [741, 255] on div "r/ UniUK 261k members" at bounding box center [818, 265] width 217 height 31
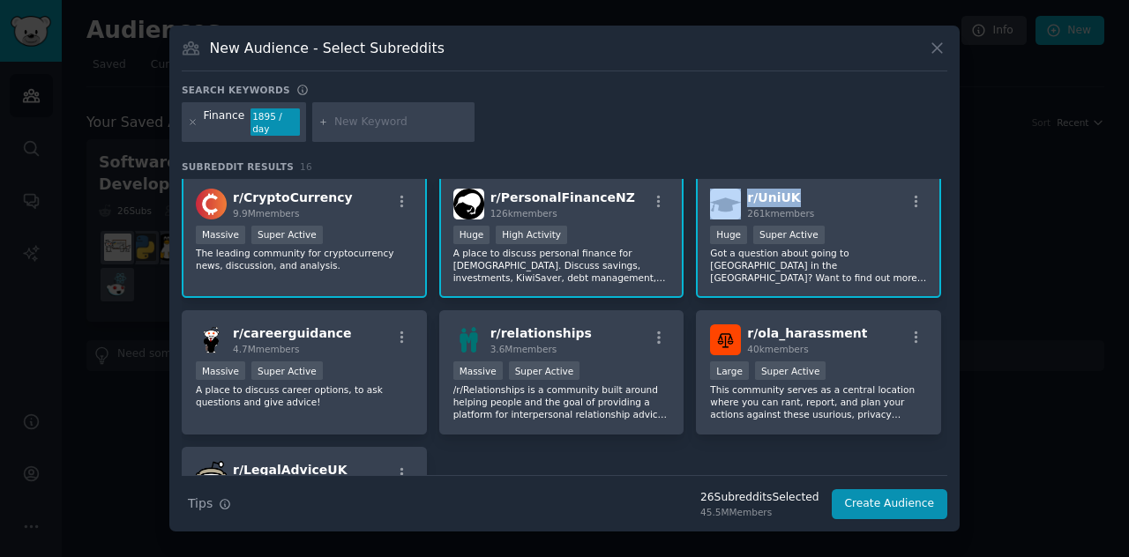
scroll to position [441, 0]
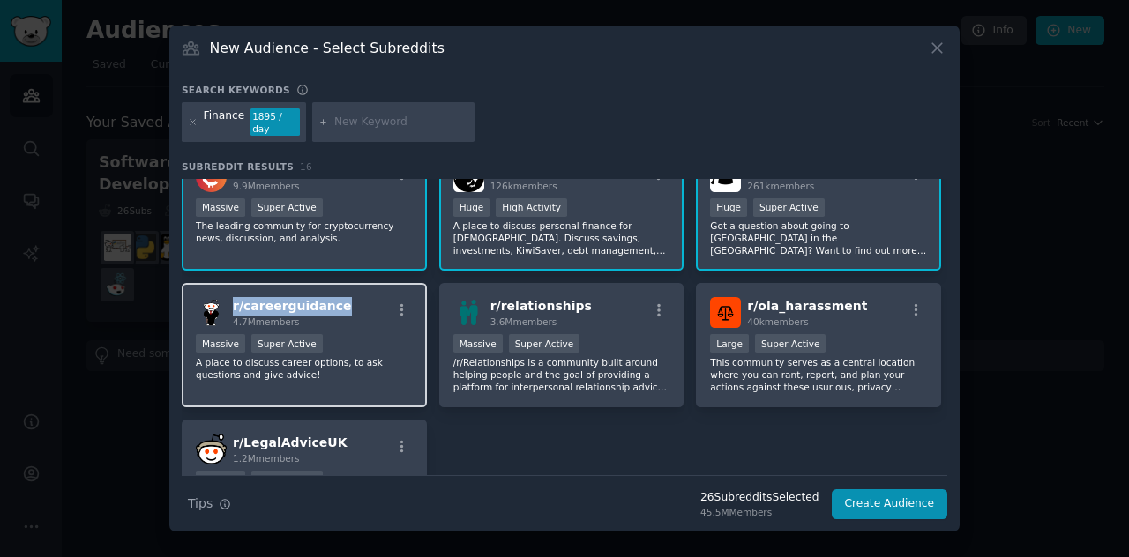
drag, startPoint x: 338, startPoint y: 302, endPoint x: 235, endPoint y: 297, distance: 103.3
click at [235, 297] on div "r/ careerguidance 4.7M members" at bounding box center [304, 312] width 217 height 31
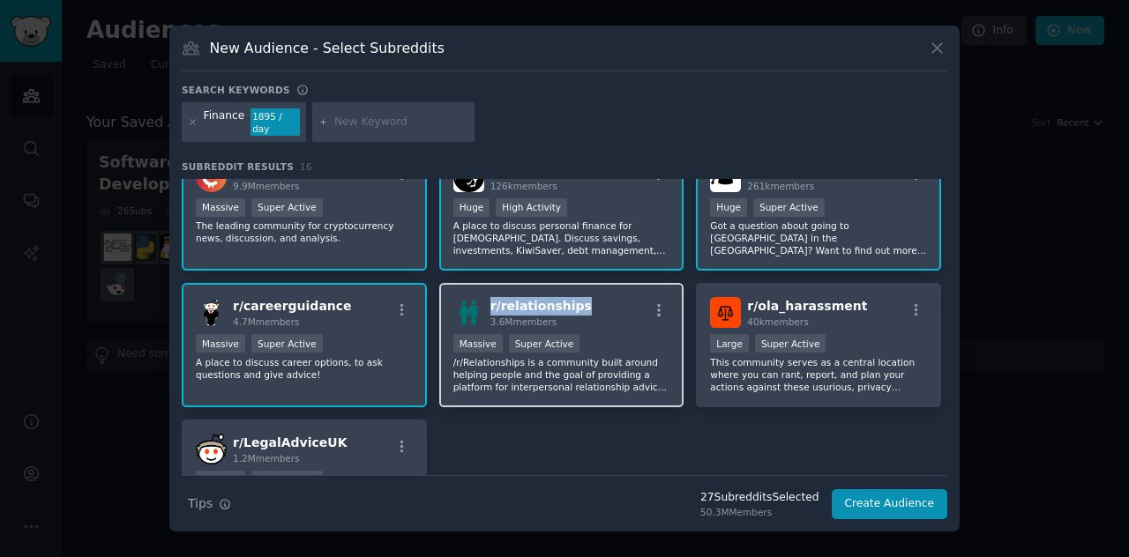
drag, startPoint x: 578, startPoint y: 298, endPoint x: 488, endPoint y: 302, distance: 90.0
click at [488, 302] on div "r/ relationships 3.6M members" at bounding box center [561, 312] width 217 height 31
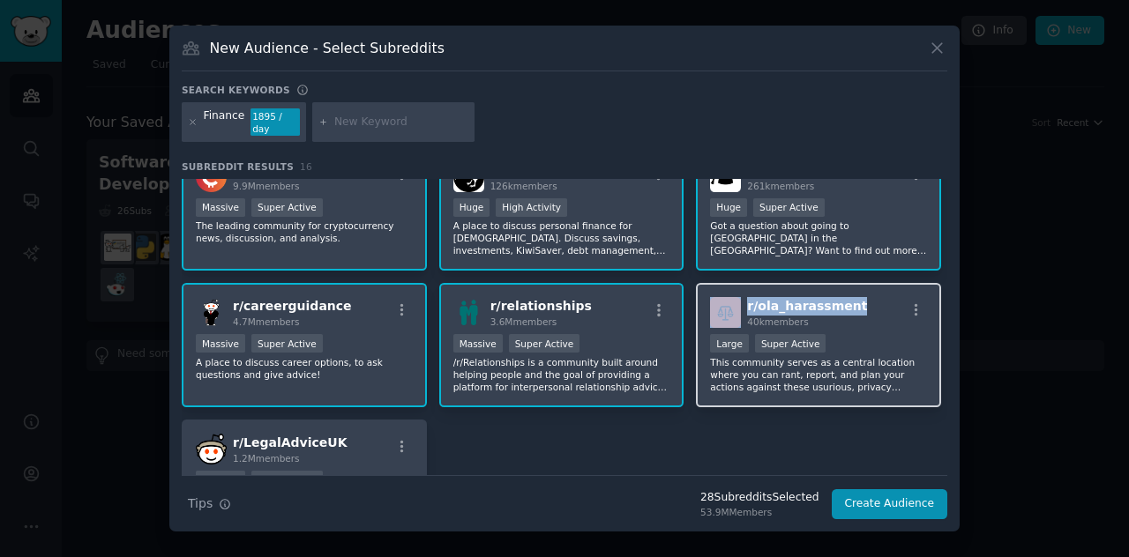
drag, startPoint x: 852, startPoint y: 300, endPoint x: 739, endPoint y: 300, distance: 112.9
click at [739, 300] on div "r/ ola_harassment 40k members" at bounding box center [818, 312] width 217 height 31
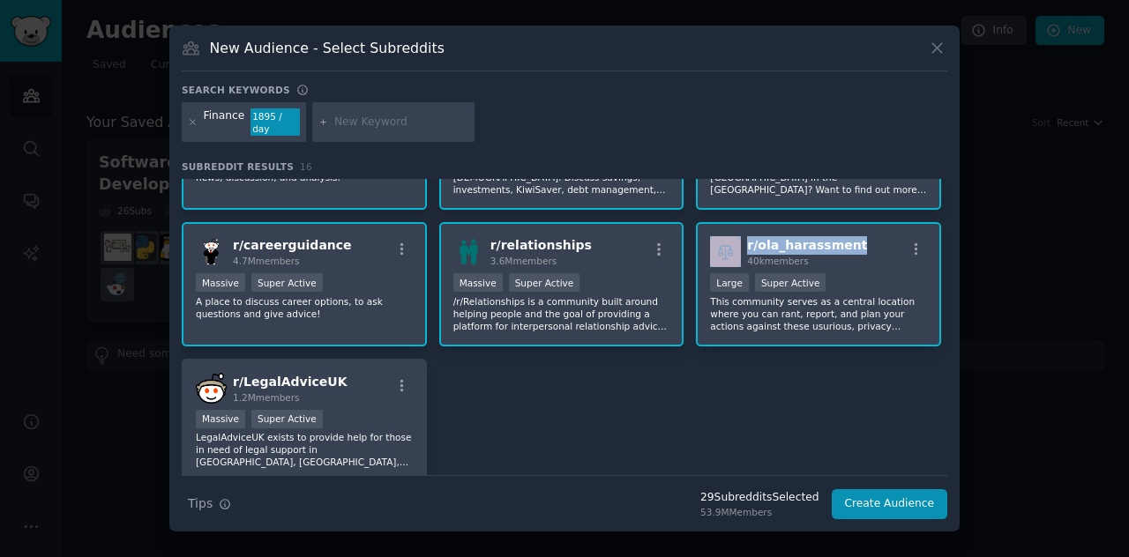
scroll to position [529, 0]
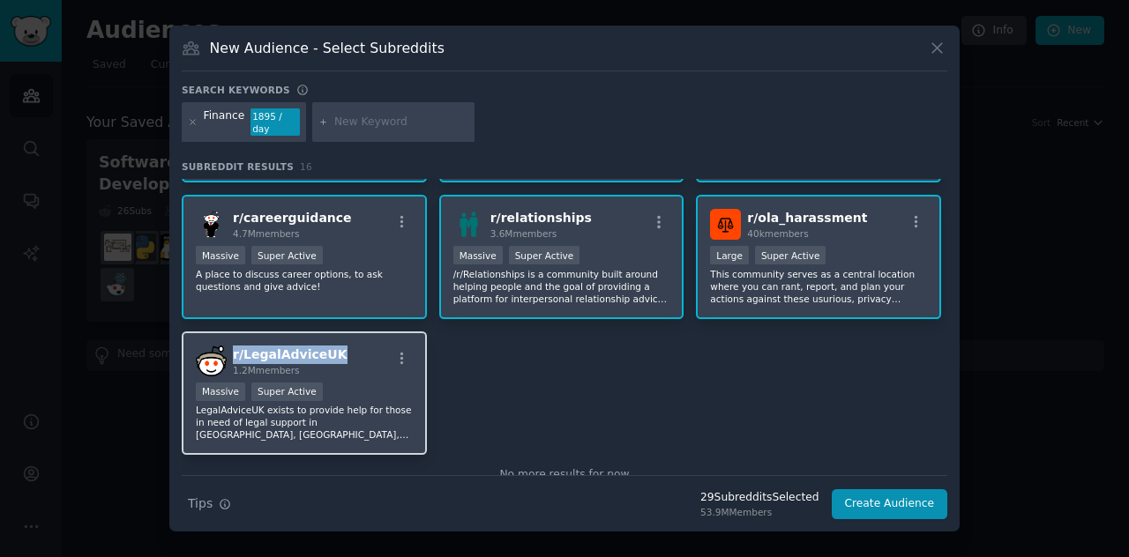
drag, startPoint x: 332, startPoint y: 352, endPoint x: 230, endPoint y: 349, distance: 101.4
click at [230, 349] on div "r/ LegalAdviceUK 1.2M members" at bounding box center [304, 361] width 217 height 31
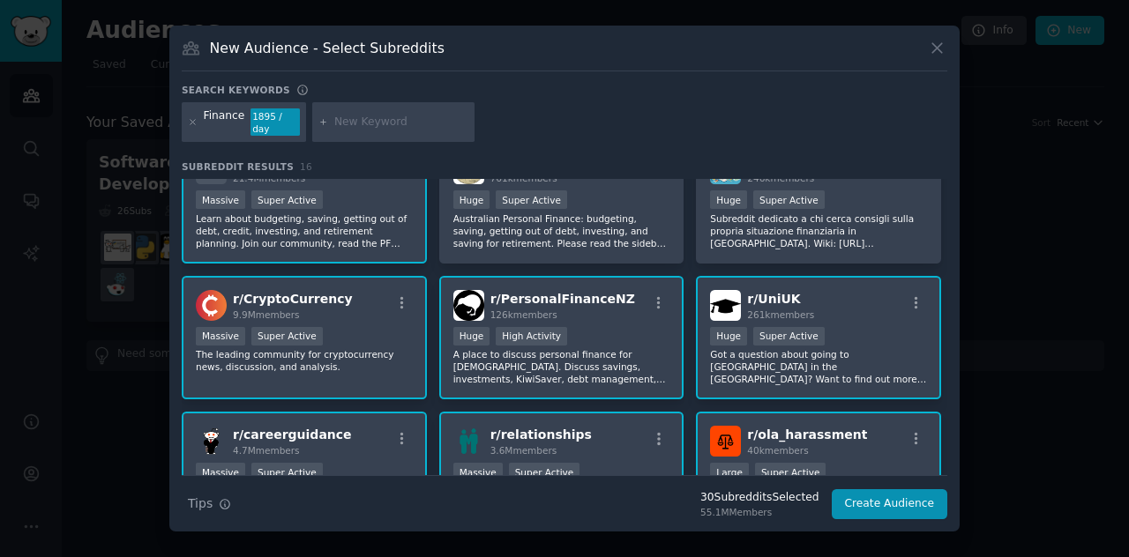
scroll to position [305, 0]
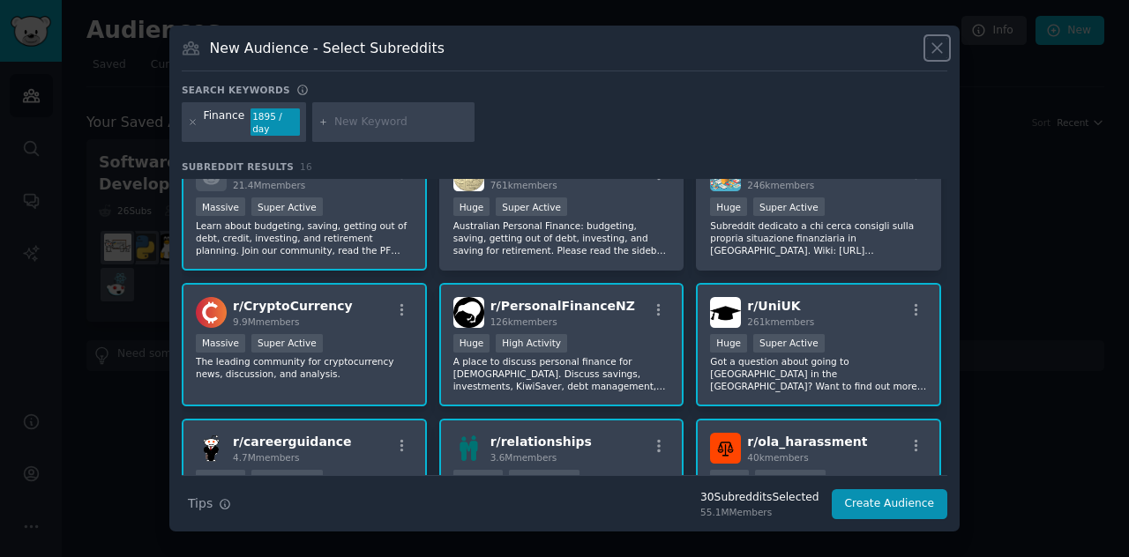
click at [935, 57] on icon at bounding box center [937, 48] width 19 height 19
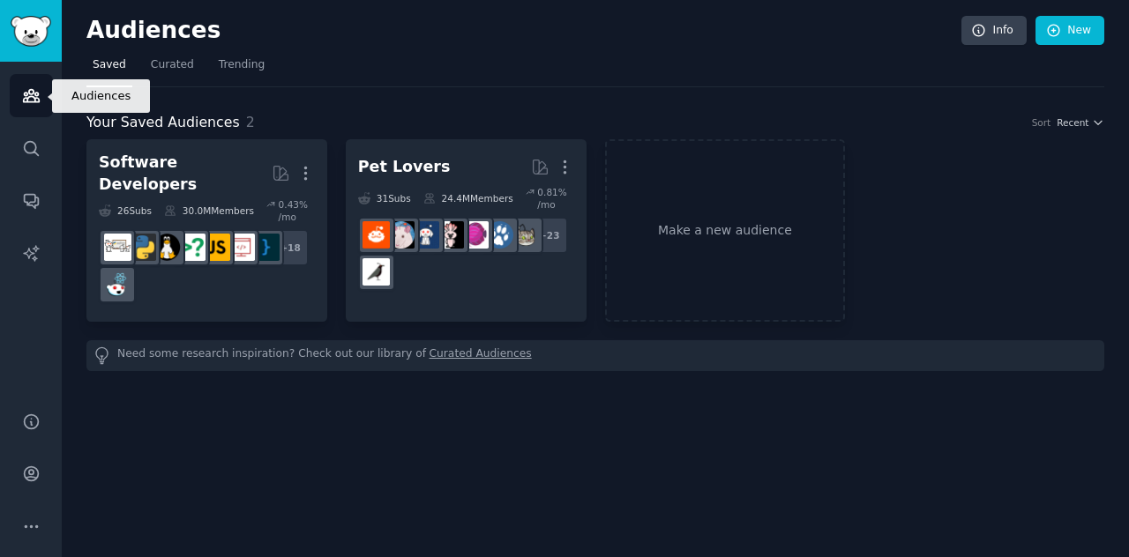
click at [30, 101] on icon "Sidebar" at bounding box center [31, 96] width 16 height 12
click at [38, 29] on img "Sidebar" at bounding box center [31, 31] width 41 height 31
click at [1056, 27] on icon at bounding box center [1054, 31] width 16 height 16
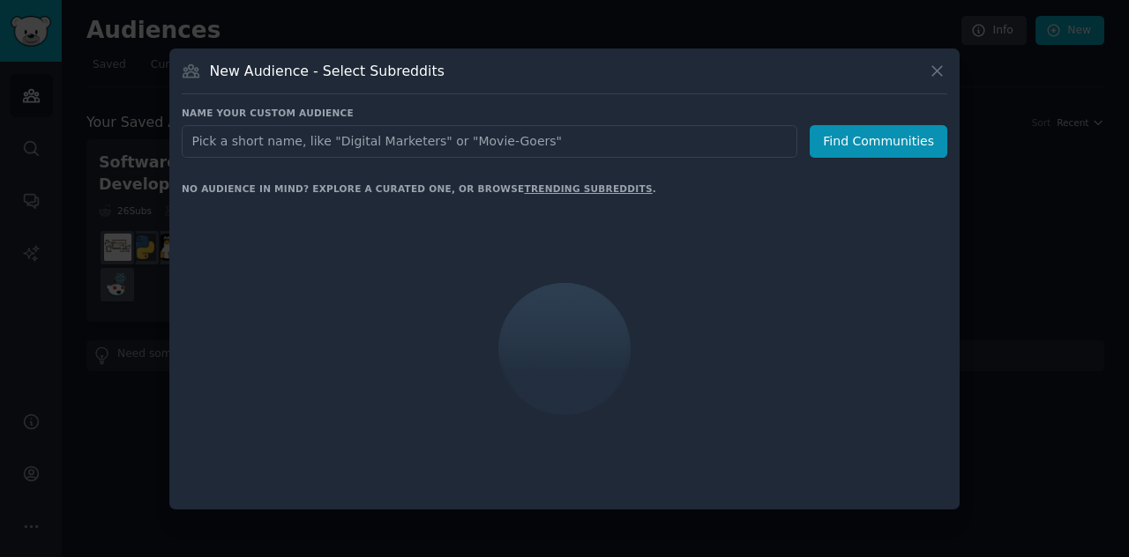
click at [443, 145] on input "text" at bounding box center [489, 141] width 615 height 33
